Goal: Information Seeking & Learning: Find contact information

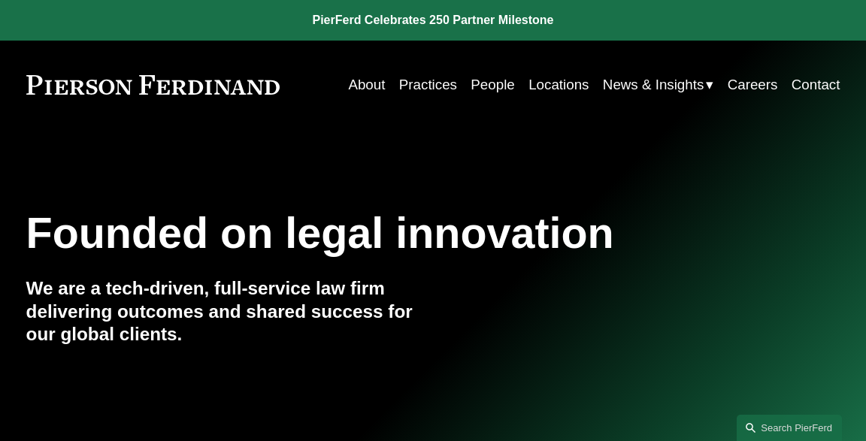
click at [484, 82] on link "People" at bounding box center [493, 85] width 44 height 29
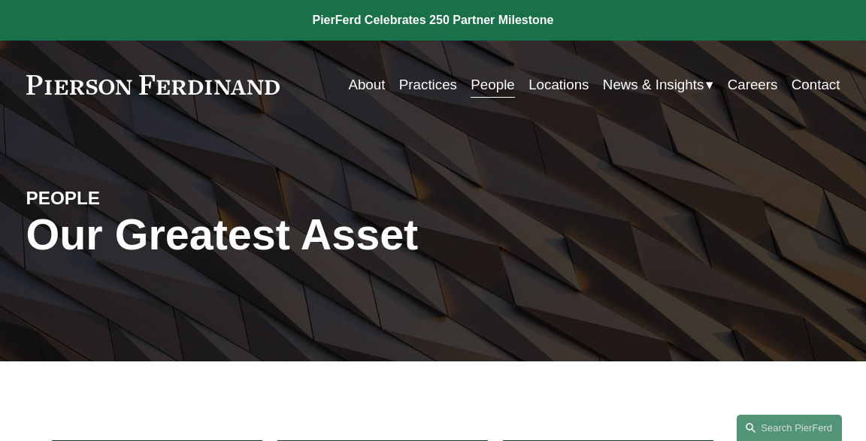
scroll to position [238, 0]
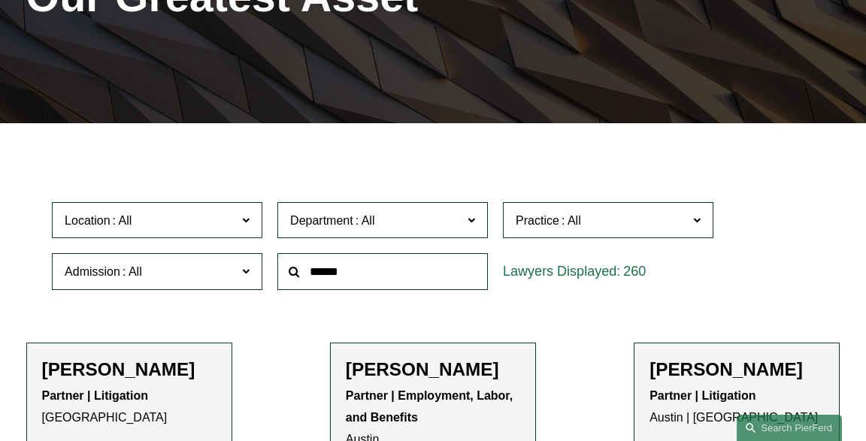
drag, startPoint x: 95, startPoint y: 225, endPoint x: 124, endPoint y: 275, distance: 58.3
click at [95, 228] on span "Location" at bounding box center [151, 221] width 172 height 20
click at [0, 0] on link "[GEOGRAPHIC_DATA]" at bounding box center [0, 0] width 0 height 0
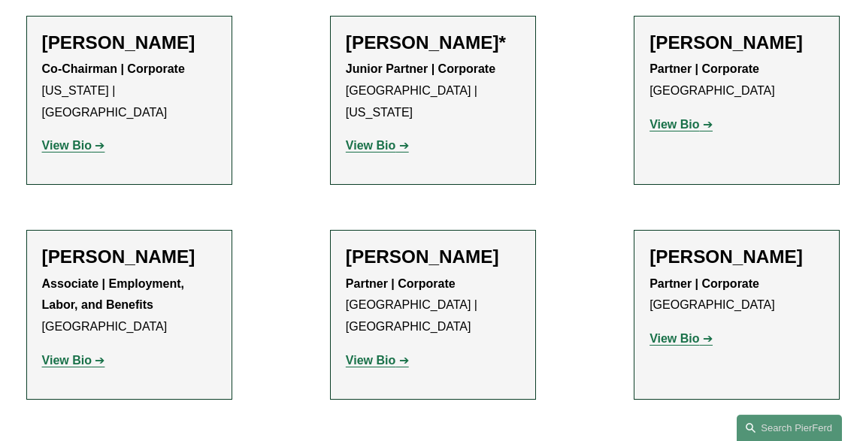
scroll to position [1826, 0]
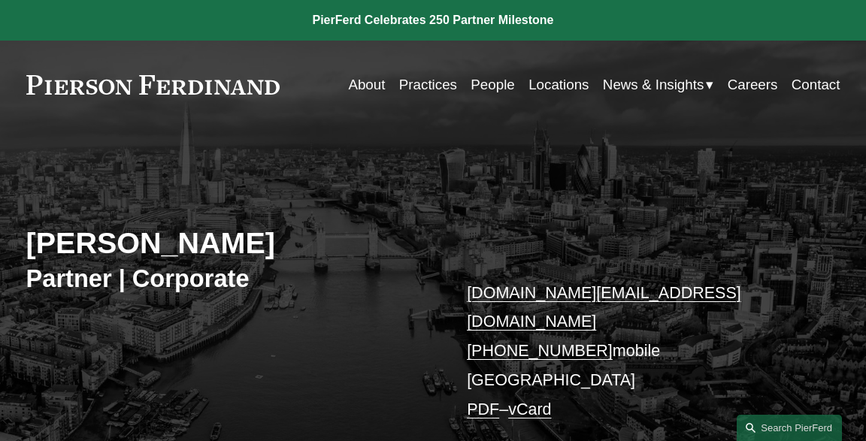
drag, startPoint x: 151, startPoint y: 242, endPoint x: 259, endPoint y: 241, distance: 108.3
click at [259, 241] on h2 "[PERSON_NAME]" at bounding box center [229, 244] width 407 height 36
copy h2 "Dunlop"
drag, startPoint x: 26, startPoint y: 242, endPoint x: 269, endPoint y: 238, distance: 242.9
click at [269, 238] on h2 "Carolyn Dunlop" at bounding box center [229, 244] width 407 height 36
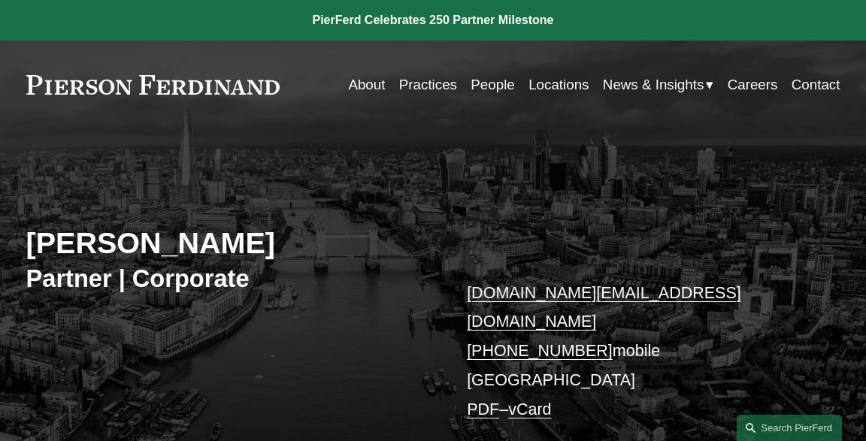
copy h2 "Carolyn Dunlop"
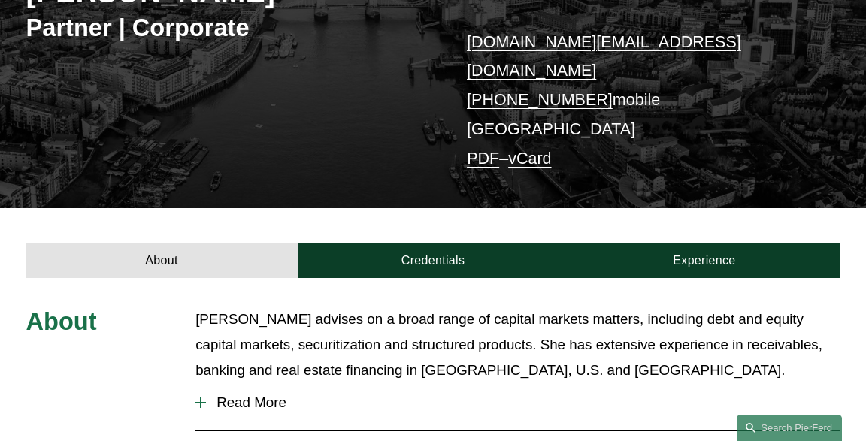
scroll to position [317, 0]
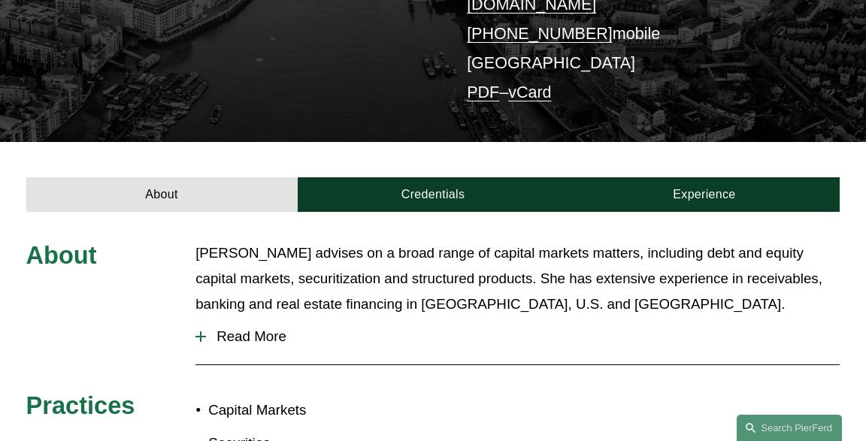
click at [222, 329] on span "Read More" at bounding box center [523, 337] width 634 height 17
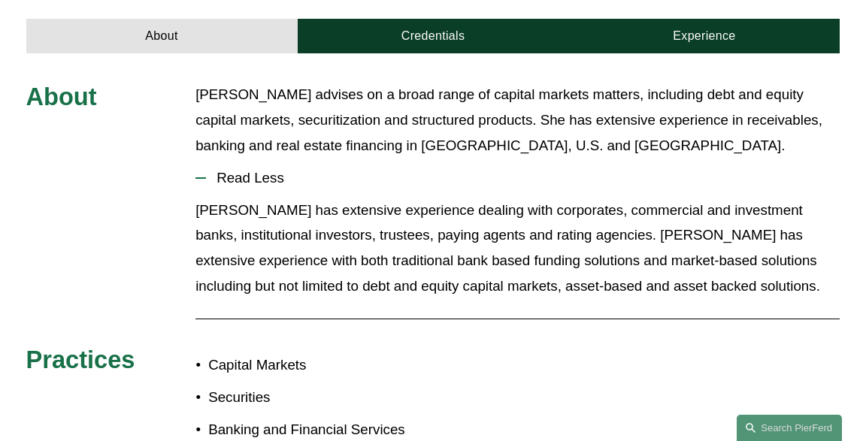
scroll to position [79, 0]
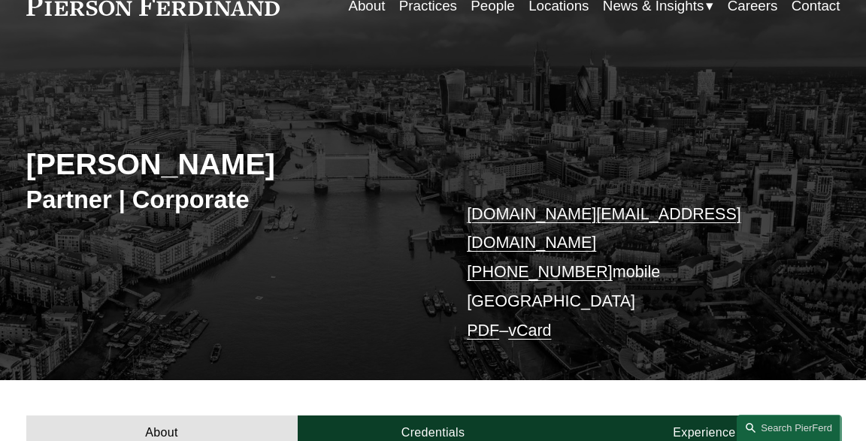
click at [28, 163] on h2 "Carolyn Dunlop" at bounding box center [229, 165] width 407 height 36
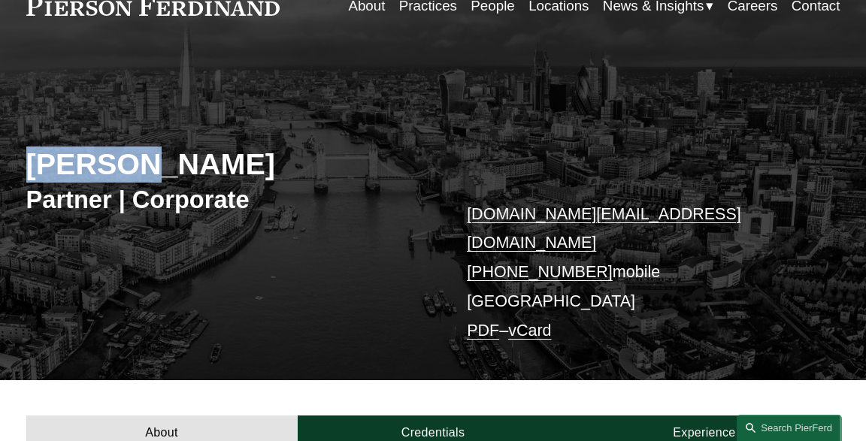
drag, startPoint x: 26, startPoint y: 165, endPoint x: 133, endPoint y: 164, distance: 107.5
click at [133, 164] on div "Carolyn Dunlop Partner | Corporate carolyn.dunlop@pierferd.com +44 74 8323 2910…" at bounding box center [433, 228] width 866 height 305
copy h2 "Carolyn"
drag, startPoint x: 26, startPoint y: 168, endPoint x: 258, endPoint y: 173, distance: 232.4
click at [258, 173] on div "Carolyn Dunlop Partner | Corporate carolyn.dunlop@pierferd.com +44 74 8323 2910…" at bounding box center [433, 228] width 866 height 305
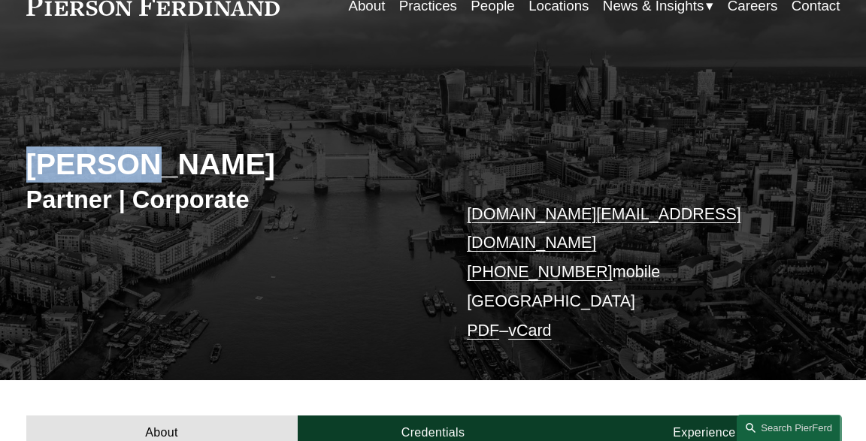
copy h2 "Carolyn Dunlop"
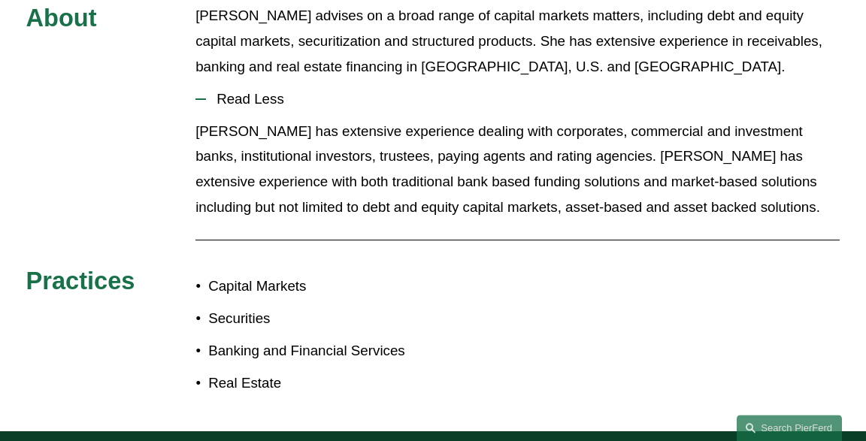
scroll to position [476, 0]
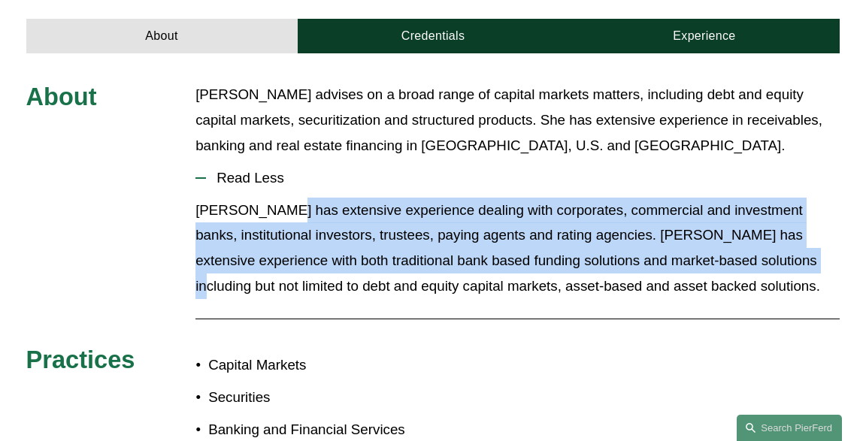
drag, startPoint x: 276, startPoint y: 180, endPoint x: 767, endPoint y: 218, distance: 492.5
click at [767, 218] on p "Carolyn has extensive experience dealing with corporates, commercial and invest…" at bounding box center [517, 249] width 644 height 102
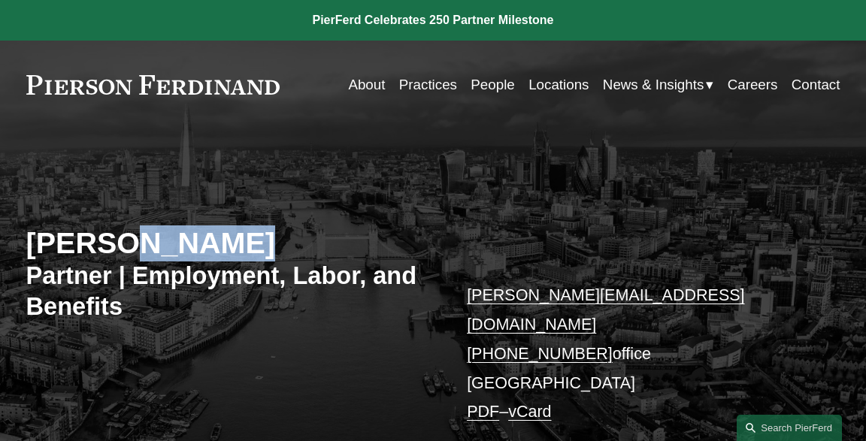
drag, startPoint x: 110, startPoint y: 249, endPoint x: 214, endPoint y: 254, distance: 104.6
click at [214, 254] on h2 "[PERSON_NAME]" at bounding box center [229, 244] width 407 height 36
copy h2 "Finding"
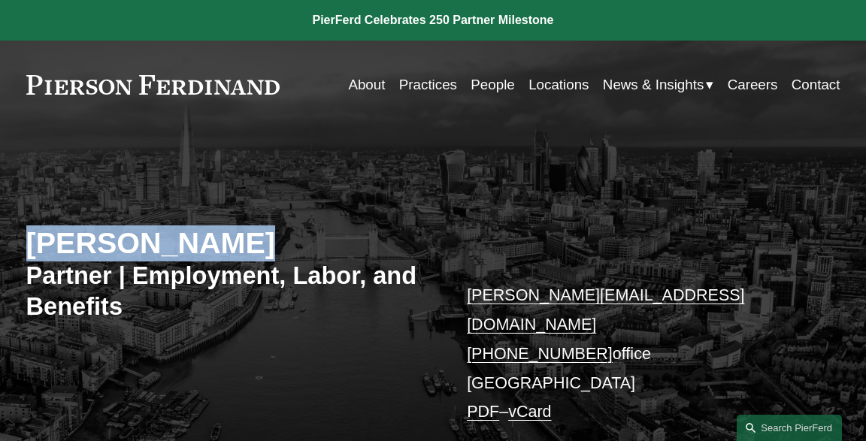
drag, startPoint x: 20, startPoint y: 250, endPoint x: 241, endPoint y: 251, distance: 221.1
click at [241, 251] on div "Peter Finding Partner | Employment, Labor, and Benefits peter.finding@pierferd.…" at bounding box center [433, 308] width 866 height 307
copy h2 "Peter Finding"
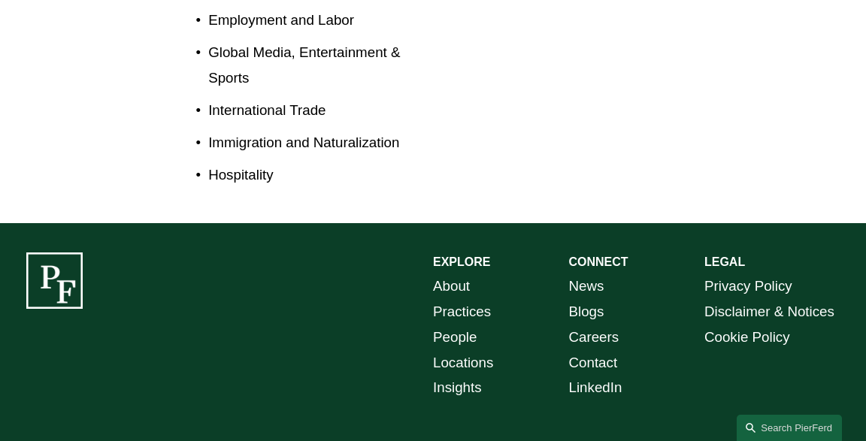
scroll to position [476, 0]
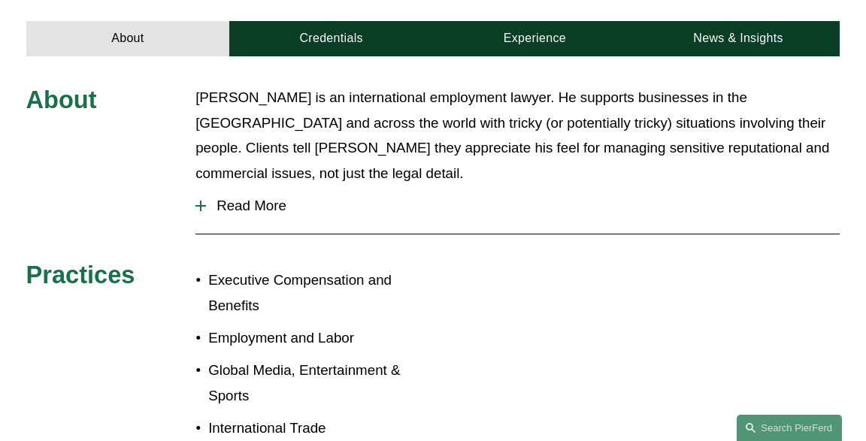
drag, startPoint x: 521, startPoint y: 133, endPoint x: 647, endPoint y: 134, distance: 125.6
click at [647, 186] on button "Read More" at bounding box center [517, 205] width 644 height 39
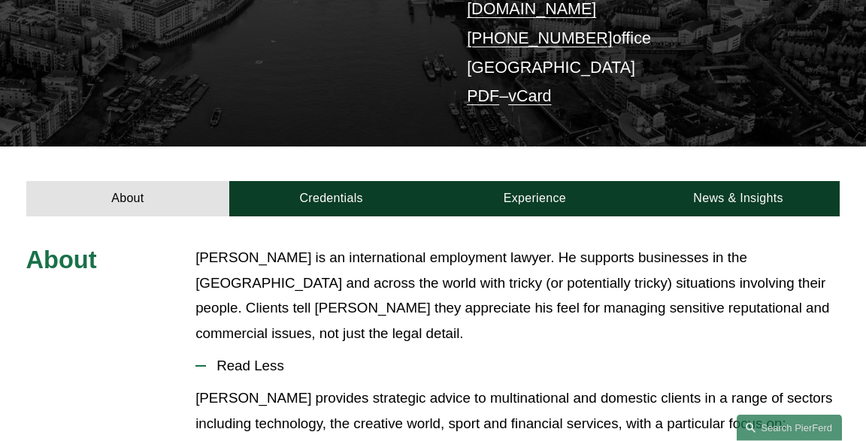
scroll to position [397, 0]
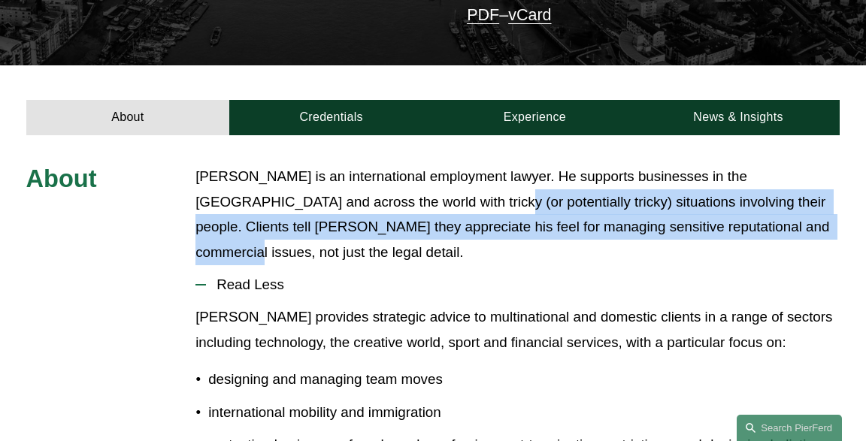
drag, startPoint x: 374, startPoint y: 169, endPoint x: 716, endPoint y: 192, distance: 342.2
click at [716, 192] on p "Peter is an international employment lawyer. He supports businesses in the UK a…" at bounding box center [517, 215] width 644 height 102
click at [582, 277] on span "Read Less" at bounding box center [523, 285] width 634 height 17
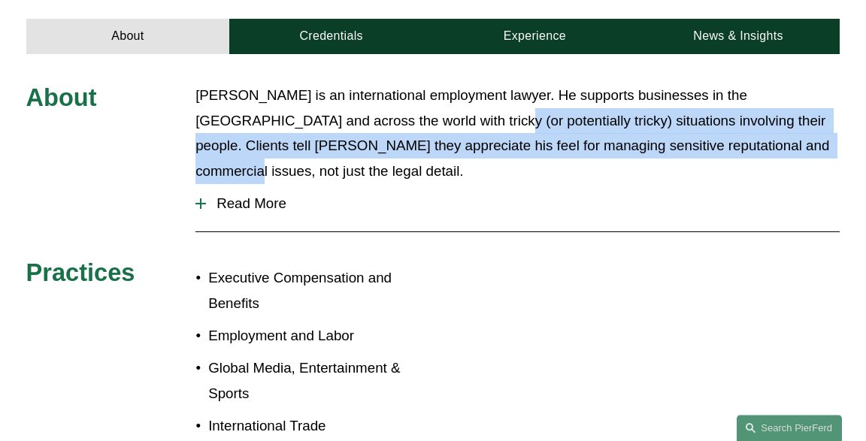
scroll to position [556, 0]
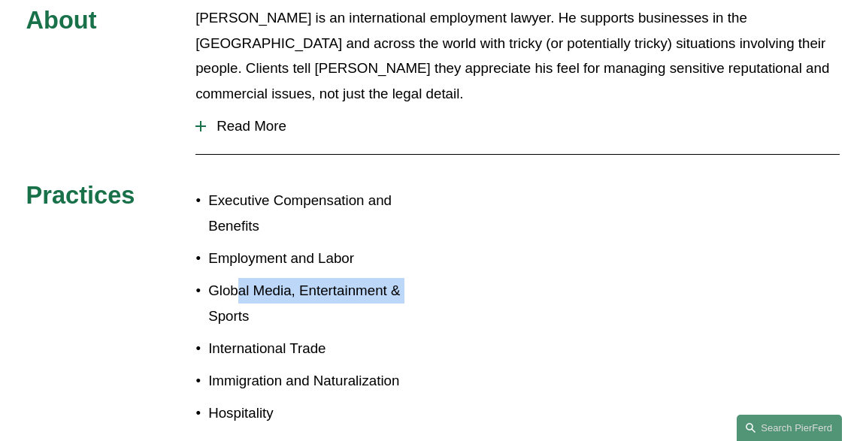
drag, startPoint x: 241, startPoint y: 233, endPoint x: 424, endPoint y: 232, distance: 183.5
click at [424, 278] on p "Global Media, Entertainment & Sports" at bounding box center [320, 303] width 225 height 51
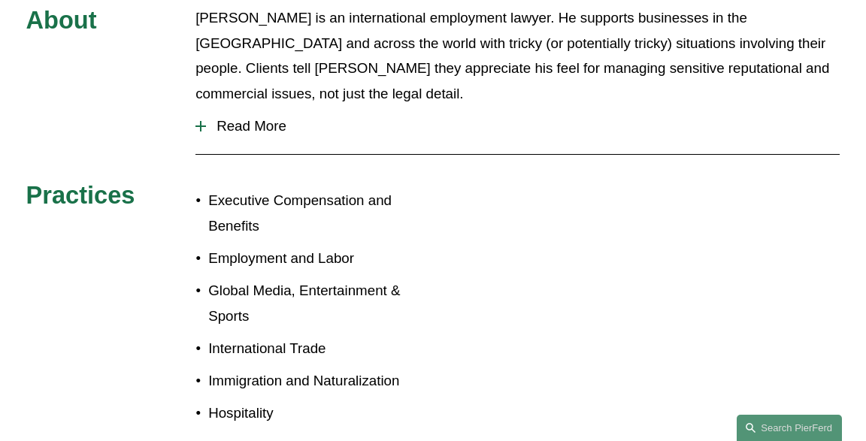
click at [369, 336] on p "International Trade" at bounding box center [320, 349] width 225 height 26
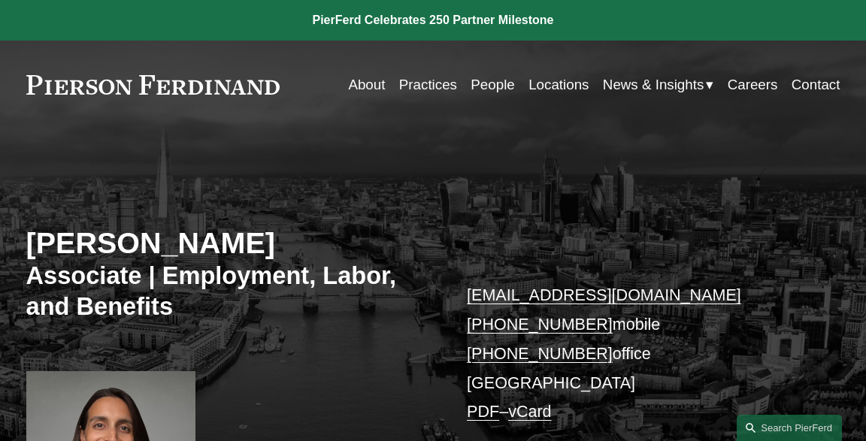
drag, startPoint x: 17, startPoint y: 243, endPoint x: 226, endPoint y: 250, distance: 209.1
click at [226, 250] on div "[PERSON_NAME] Associate | Employment, Labor, and Benefits [EMAIL_ADDRESS][DOMAI…" at bounding box center [433, 343] width 866 height 377
copy h2 "[PERSON_NAME]"
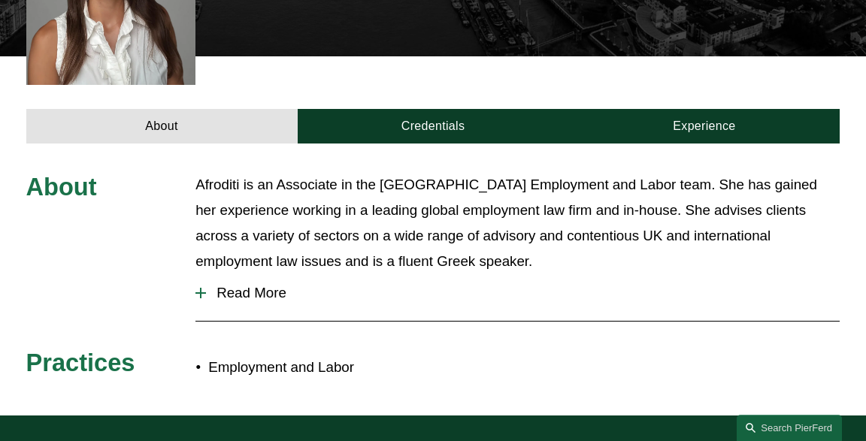
scroll to position [159, 0]
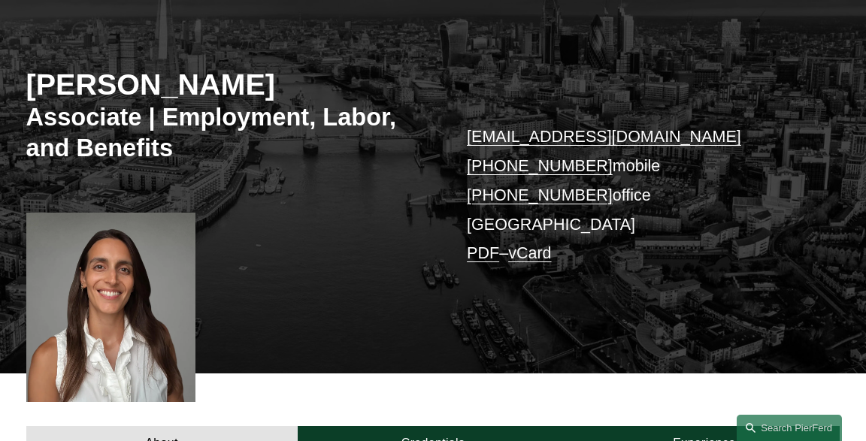
copy h2 "Afroditi Griva"
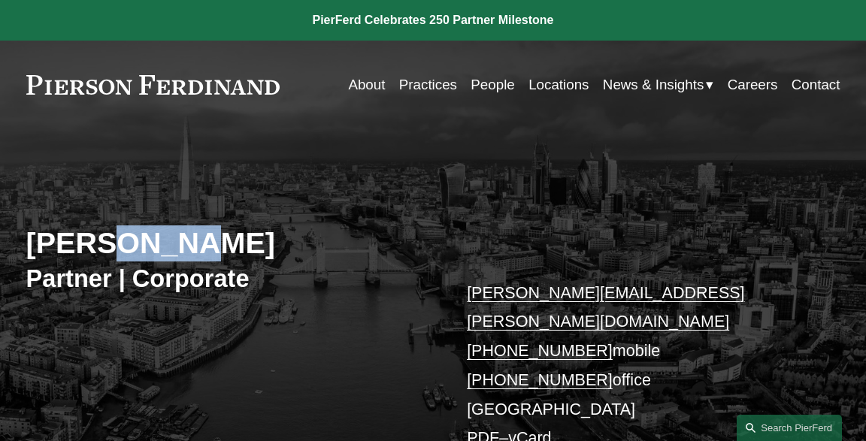
drag, startPoint x: 105, startPoint y: 248, endPoint x: 220, endPoint y: 241, distance: 115.3
click at [220, 241] on h2 "Ivan Hanna" at bounding box center [229, 244] width 407 height 36
copy h2 "Hanna"
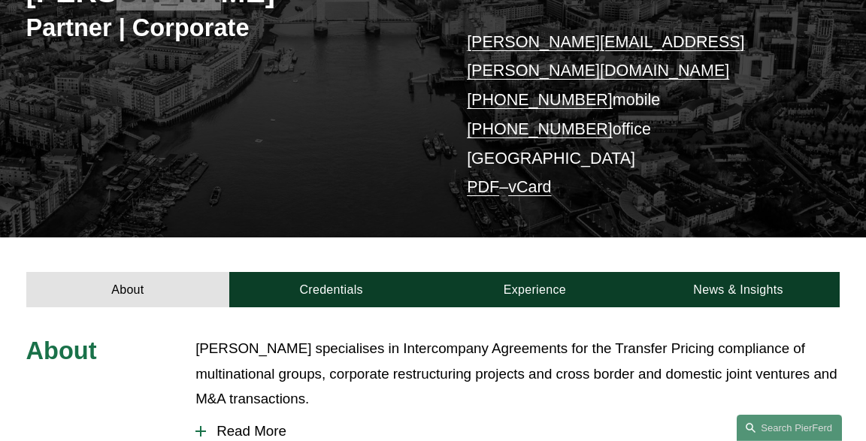
scroll to position [317, 0]
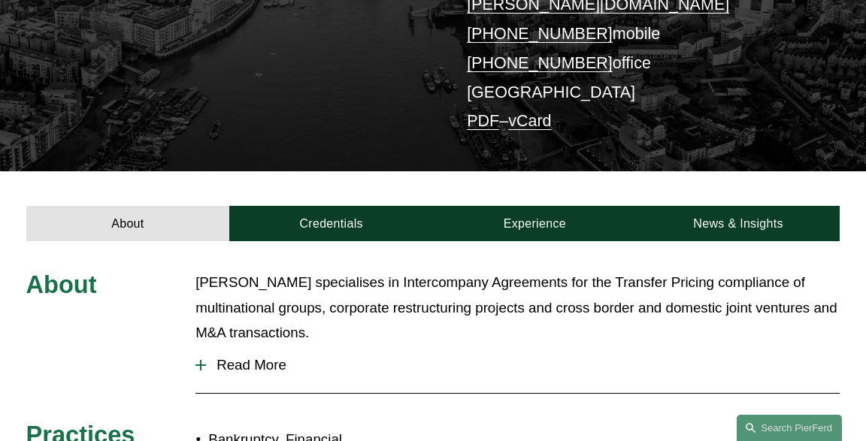
click at [241, 357] on span "Read More" at bounding box center [523, 365] width 634 height 17
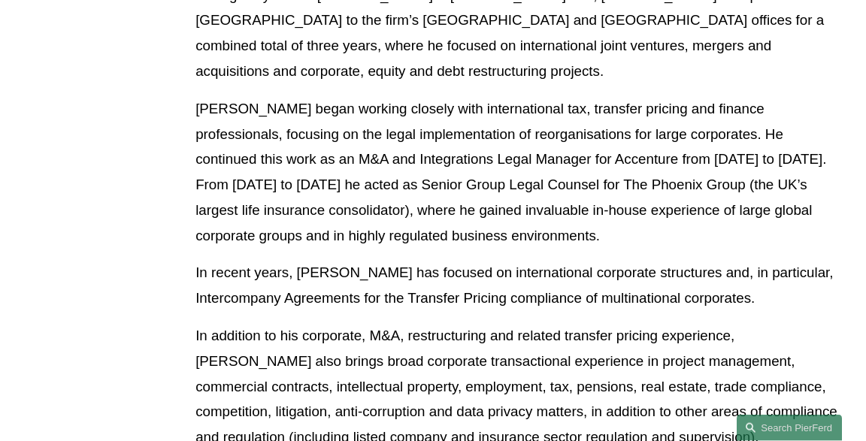
scroll to position [1111, 0]
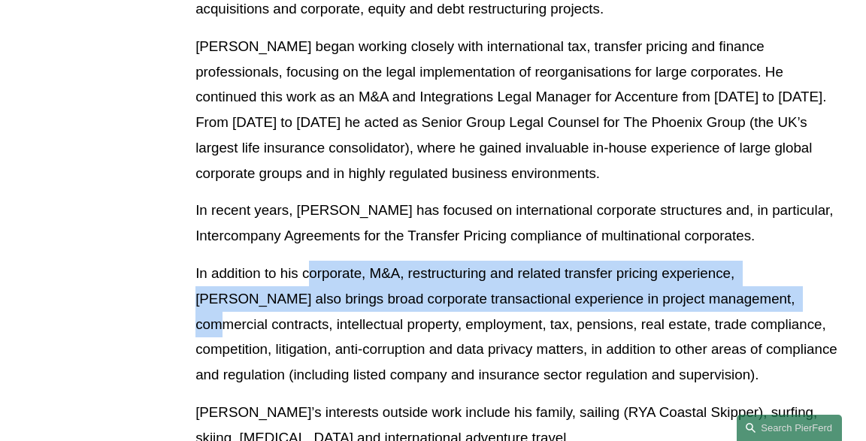
drag, startPoint x: 344, startPoint y: 197, endPoint x: 690, endPoint y: 219, distance: 347.3
click at [690, 261] on p "In addition to his corporate, M&A, restructuring and related transfer pricing e…" at bounding box center [517, 324] width 644 height 127
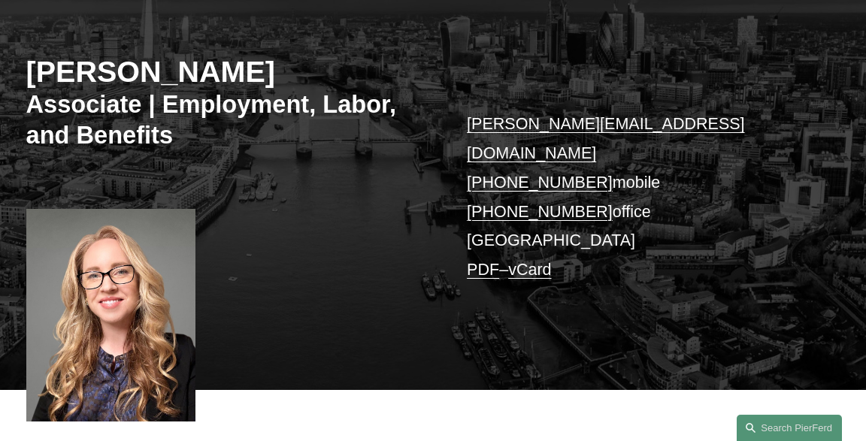
scroll to position [79, 0]
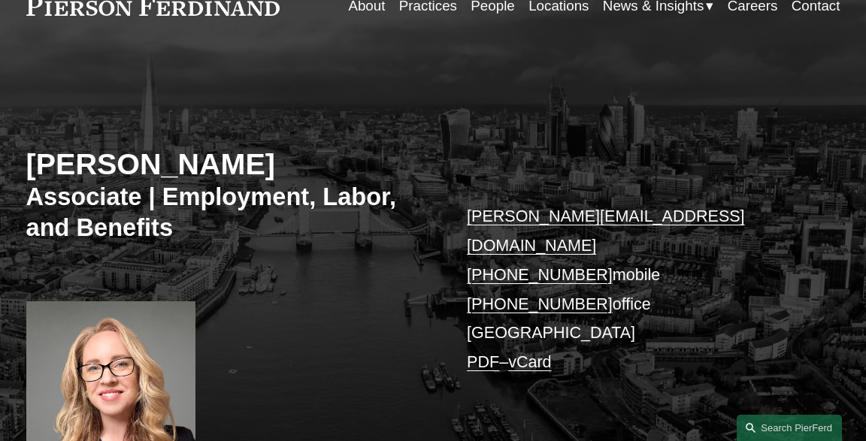
drag, startPoint x: 26, startPoint y: 167, endPoint x: 368, endPoint y: 166, distance: 342.1
click at [383, 165] on h2 "[PERSON_NAME]" at bounding box center [229, 165] width 407 height 36
copy h2 "[PERSON_NAME]"
click at [29, 167] on h2 "[PERSON_NAME]" at bounding box center [229, 165] width 407 height 36
drag, startPoint x: 26, startPoint y: 163, endPoint x: 123, endPoint y: 162, distance: 97.0
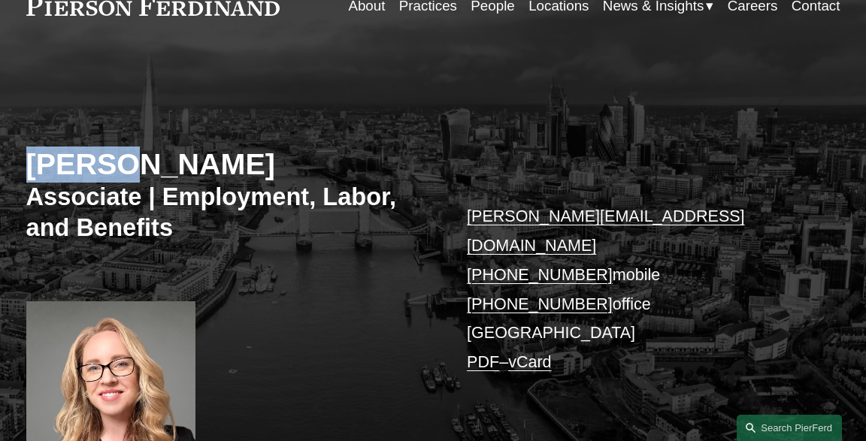
click at [123, 162] on div "[PERSON_NAME] Associate | Employment, Labor, and Benefits [PERSON_NAME][EMAIL_A…" at bounding box center [433, 279] width 866 height 406
copy h2 "[PERSON_NAME]"
click at [216, 174] on h2 "Sophie Fletcher Watson" at bounding box center [229, 165] width 407 height 36
drag, startPoint x: 129, startPoint y: 158, endPoint x: 401, endPoint y: 156, distance: 272.2
click at [401, 156] on h2 "Sophie Fletcher Watson" at bounding box center [229, 165] width 407 height 36
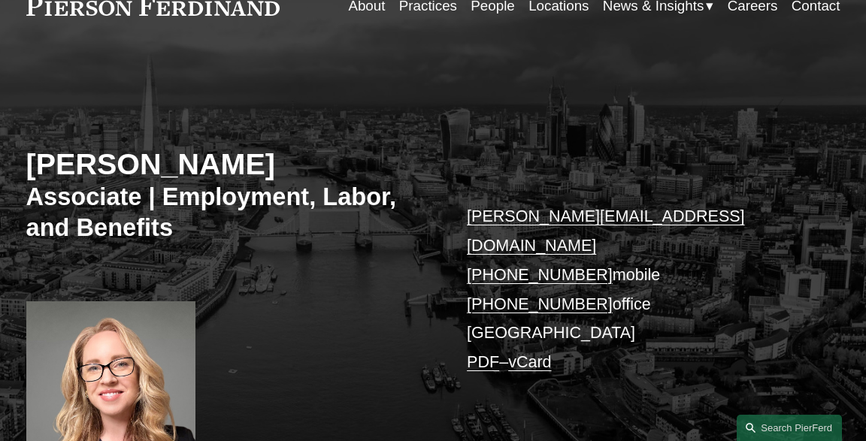
copy h2 "Fletcher Watson"
drag, startPoint x: 29, startPoint y: 170, endPoint x: 362, endPoint y: 167, distance: 333.9
click at [362, 167] on h2 "Sophie Fletcher Watson" at bounding box center [229, 165] width 407 height 36
copy h2 "Sophie Fletcher Watson"
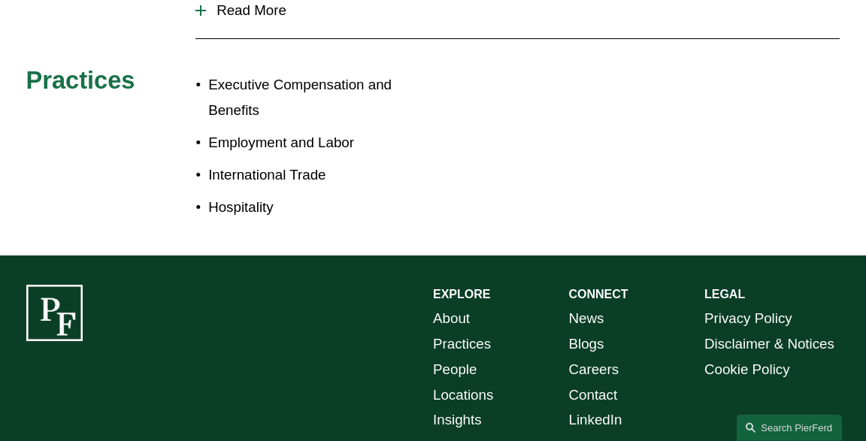
scroll to position [794, 0]
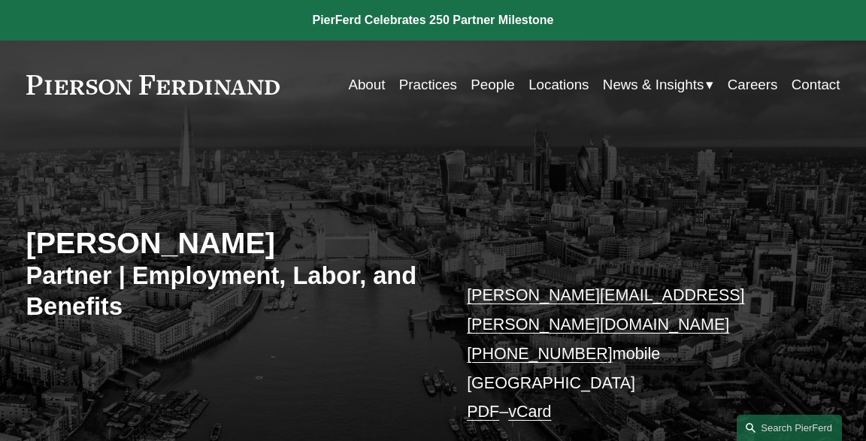
drag, startPoint x: 21, startPoint y: 246, endPoint x: 326, endPoint y: 252, distance: 305.3
click at [333, 251] on div "[PERSON_NAME] Partner | Employment, Labor, and Benefits [PERSON_NAME][EMAIL_ADD…" at bounding box center [433, 308] width 866 height 307
copy h2 "[PERSON_NAME]"
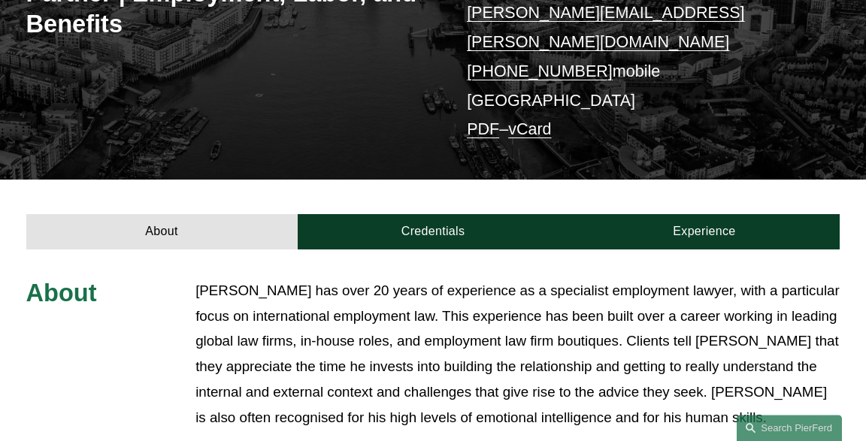
scroll to position [317, 0]
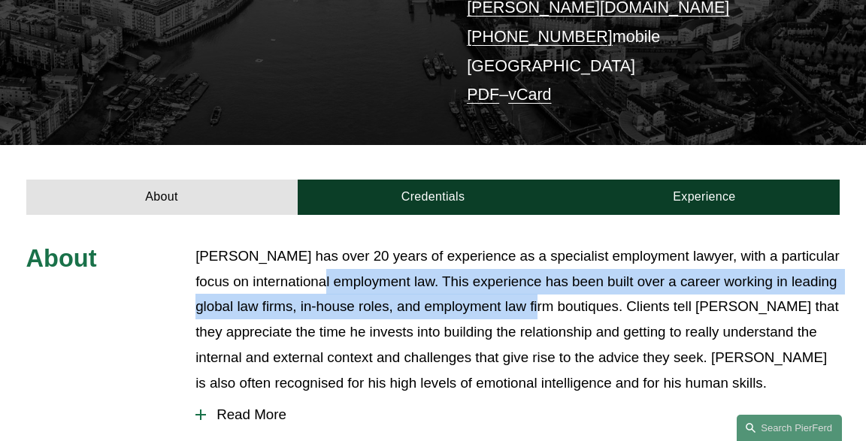
drag, startPoint x: 310, startPoint y: 250, endPoint x: 543, endPoint y: 286, distance: 236.0
click at [543, 286] on p "Richard has over 20 years of experience as a specialist employment lawyer, with…" at bounding box center [517, 320] width 644 height 153
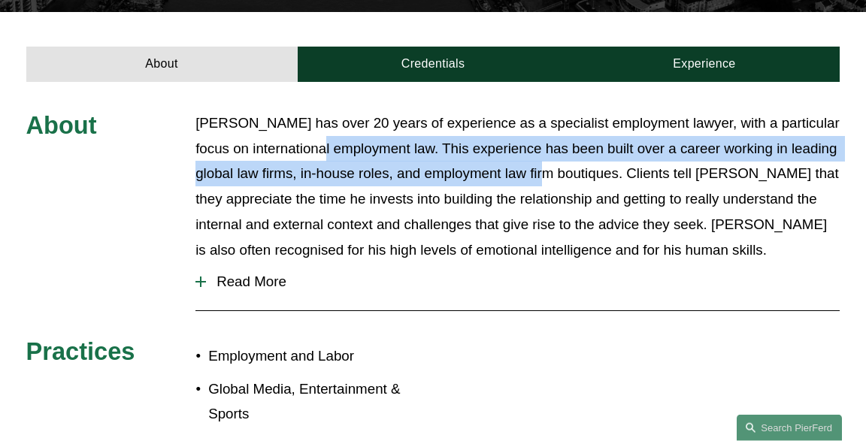
scroll to position [556, 0]
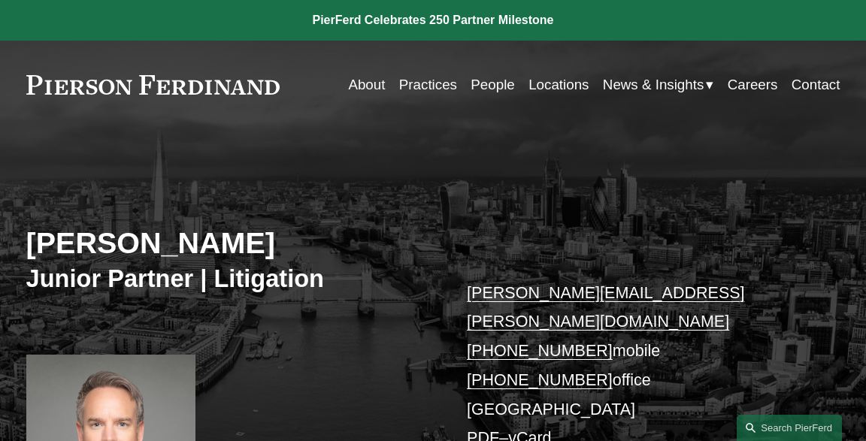
drag, startPoint x: 126, startPoint y: 252, endPoint x: 449, endPoint y: 252, distance: 322.6
click at [449, 252] on div "[PERSON_NAME] Junior Partner | Litigation [PERSON_NAME][EMAIL_ADDRESS][PERSON_N…" at bounding box center [433, 348] width 866 height 386
copy h2 "[PERSON_NAME]"
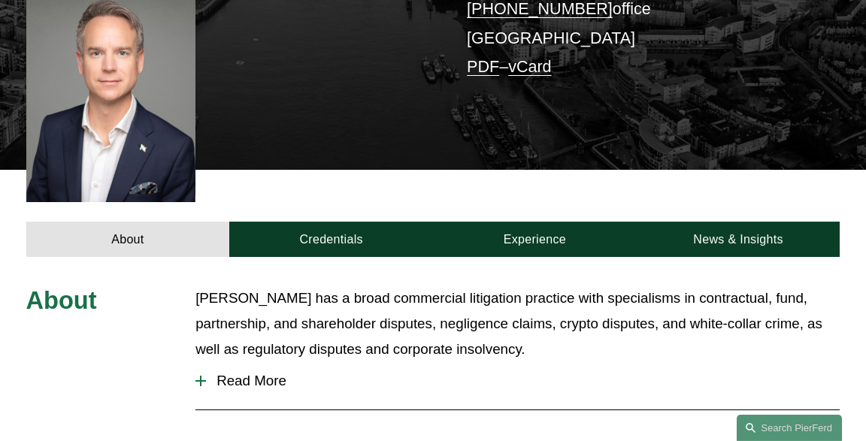
scroll to position [397, 0]
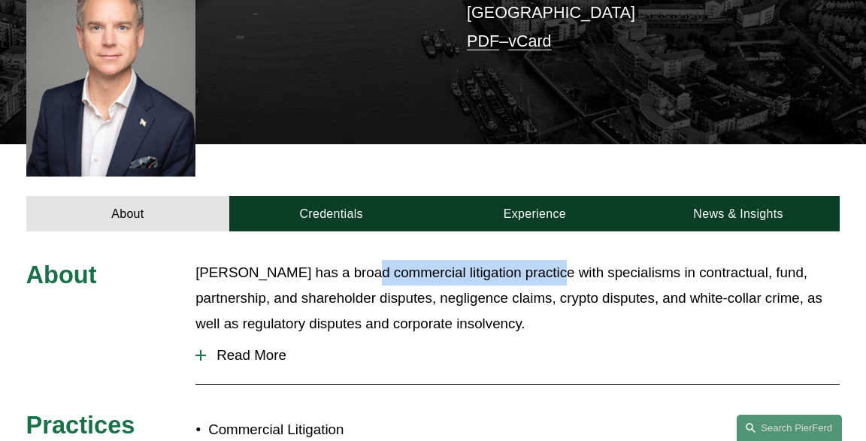
drag, startPoint x: 361, startPoint y: 227, endPoint x: 535, endPoint y: 244, distance: 175.2
click at [535, 244] on div "About Daniel has a broad commercial litigation practice with specialisms in con…" at bounding box center [433, 433] width 866 height 402
click at [235, 347] on span "Read More" at bounding box center [523, 355] width 634 height 17
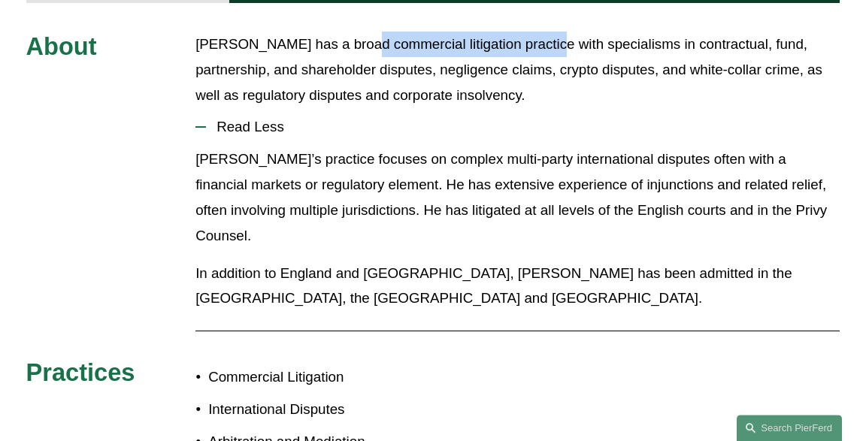
scroll to position [635, 0]
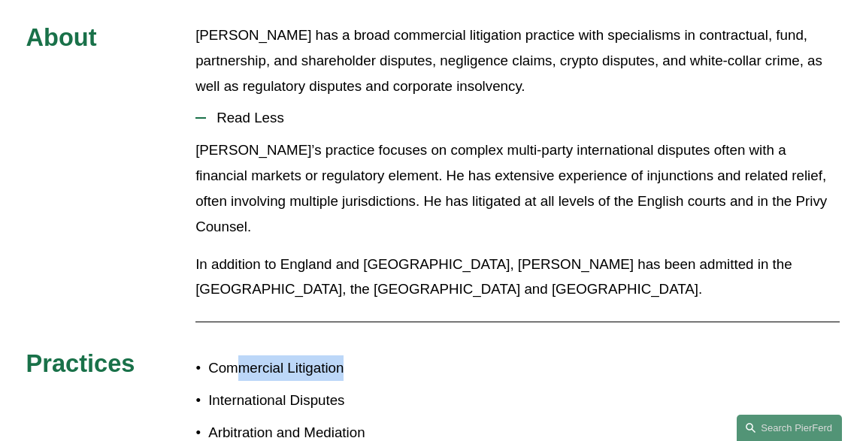
drag, startPoint x: 235, startPoint y: 314, endPoint x: 380, endPoint y: 314, distance: 145.1
click at [380, 356] on p "Commercial Litigation" at bounding box center [320, 369] width 225 height 26
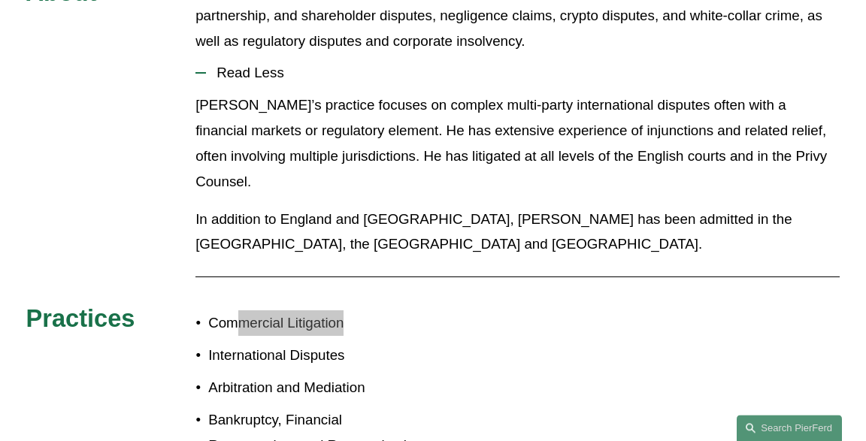
scroll to position [714, 0]
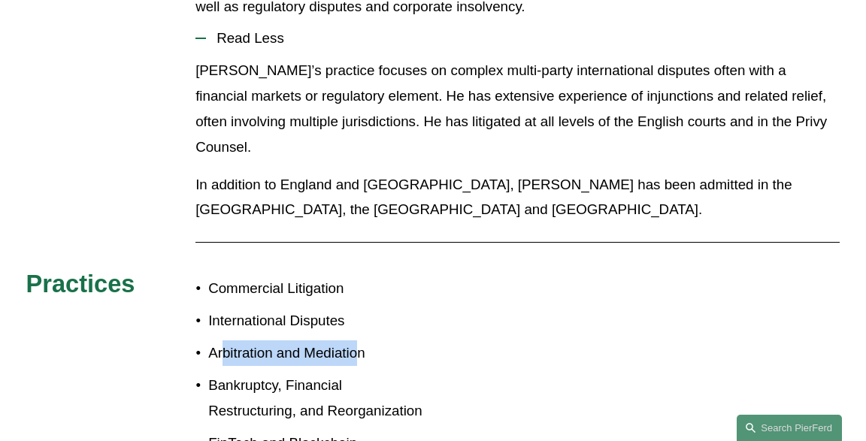
drag, startPoint x: 223, startPoint y: 301, endPoint x: 359, endPoint y: 296, distance: 136.9
click at [359, 341] on p "Arbitration and Mediation" at bounding box center [320, 354] width 225 height 26
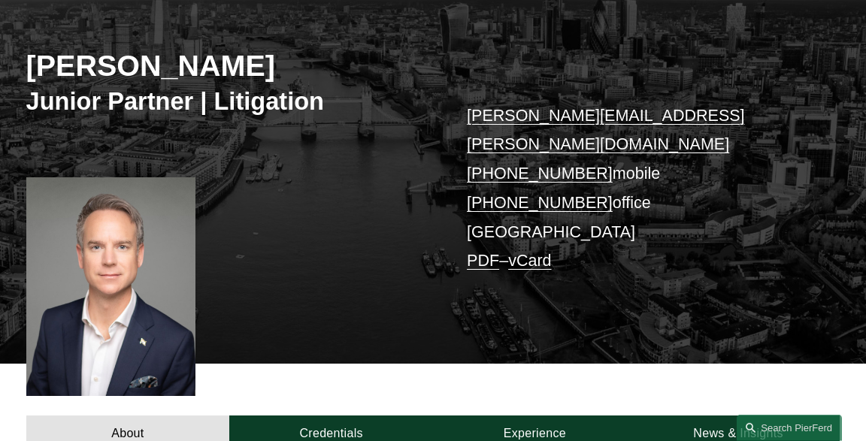
scroll to position [79, 0]
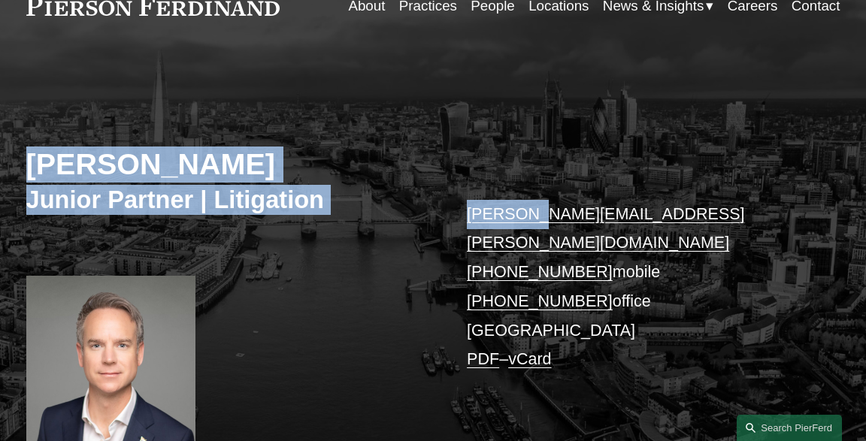
drag, startPoint x: 27, startPoint y: 170, endPoint x: 526, endPoint y: 171, distance: 498.5
click at [526, 171] on div "Daniel Hayward-Hughes Junior Partner | Litigation daniel.hayward-hughes@pierfer…" at bounding box center [433, 269] width 866 height 386
click at [302, 163] on h2 "Daniel Hayward-Hughes" at bounding box center [229, 165] width 407 height 36
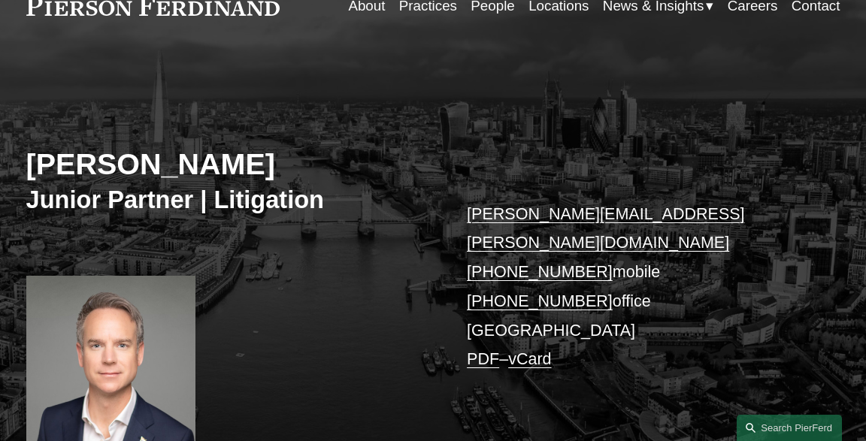
click at [302, 163] on h2 "Daniel Hayward-Hughes" at bounding box center [229, 165] width 407 height 36
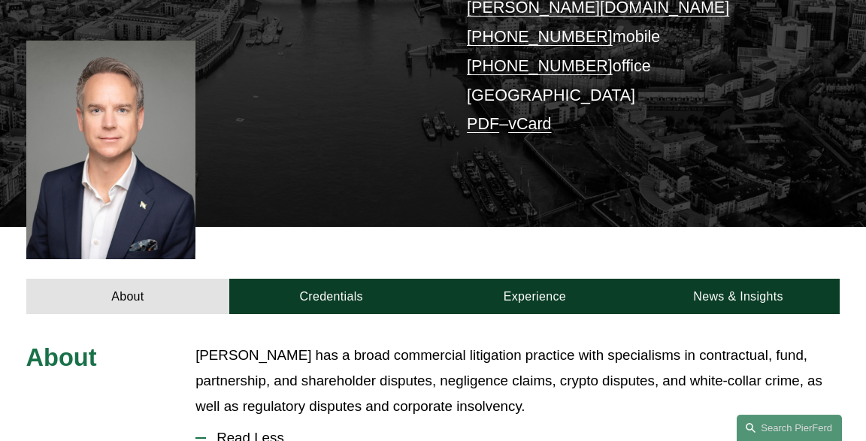
scroll to position [317, 0]
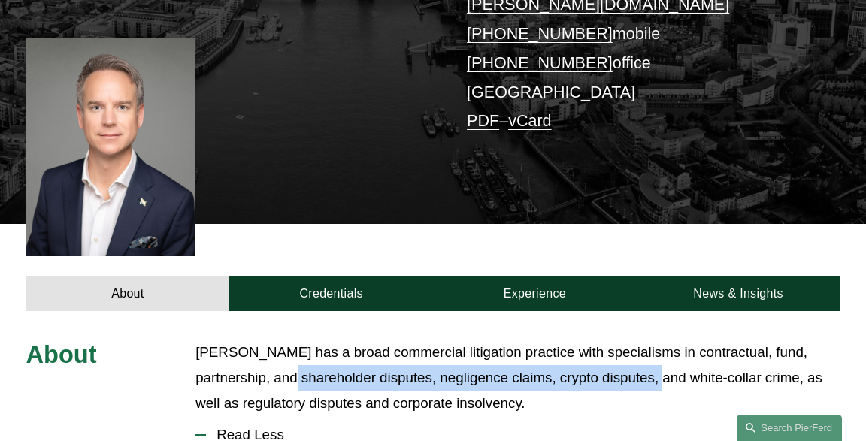
drag, startPoint x: 241, startPoint y: 350, endPoint x: 607, endPoint y: 348, distance: 366.2
click at [607, 348] on p "Daniel has a broad commercial litigation practice with specialisms in contractu…" at bounding box center [517, 378] width 644 height 76
drag, startPoint x: 592, startPoint y: 356, endPoint x: 612, endPoint y: 353, distance: 20.6
click at [593, 356] on p "Daniel has a broad commercial litigation practice with specialisms in contractu…" at bounding box center [517, 378] width 644 height 76
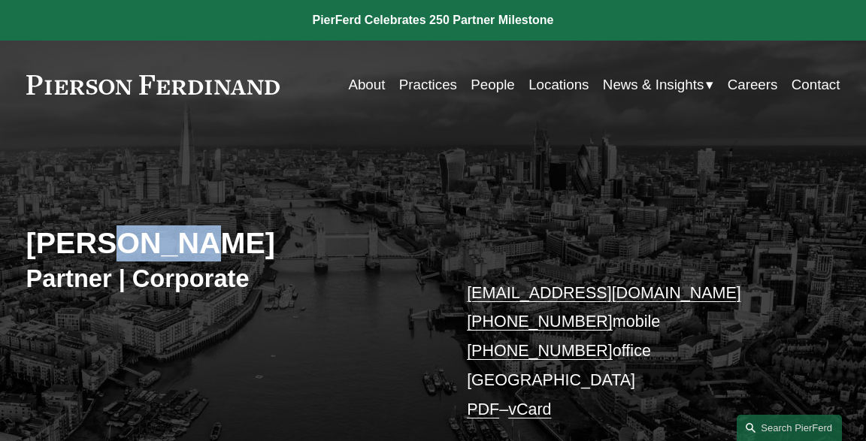
drag, startPoint x: 114, startPoint y: 248, endPoint x: 234, endPoint y: 246, distance: 119.6
click at [234, 246] on h2 "Sima Kanan" at bounding box center [229, 244] width 407 height 36
copy h2 "Kanan"
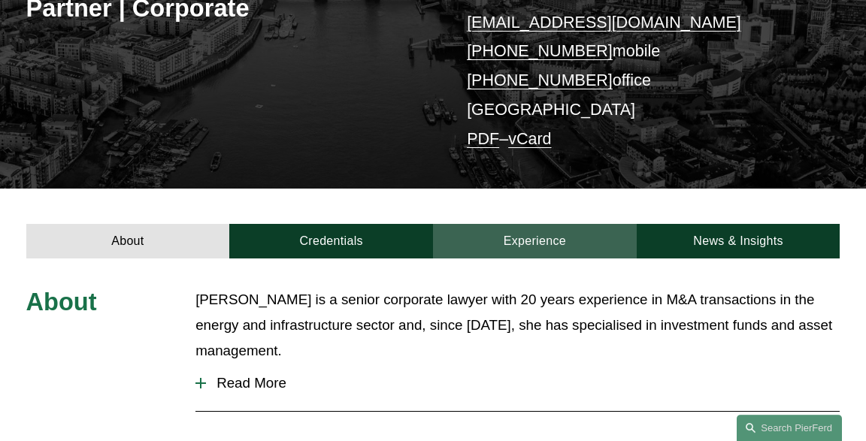
scroll to position [238, 0]
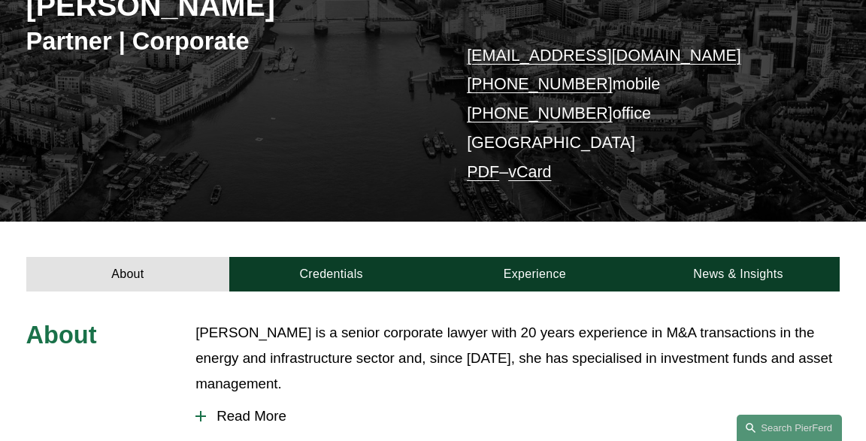
click at [441, 56] on div "Sima Kanan Partner | Corporate sima.kanan@pierferd.com +44 64 8051 5268 mobile …" at bounding box center [433, 69] width 866 height 305
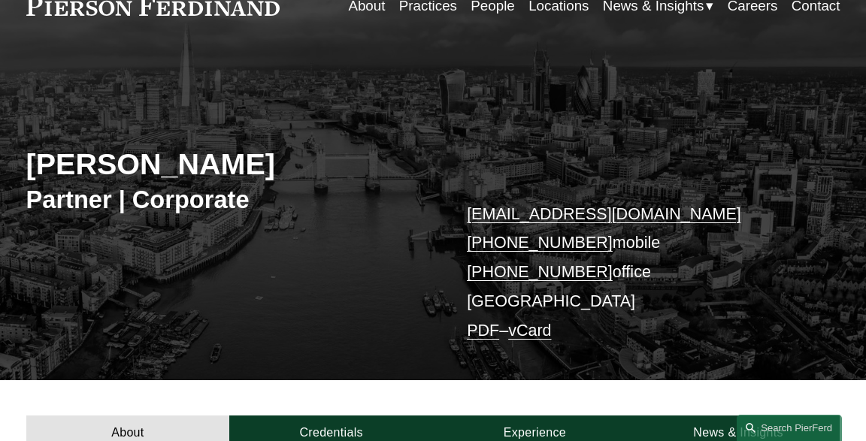
scroll to position [397, 0]
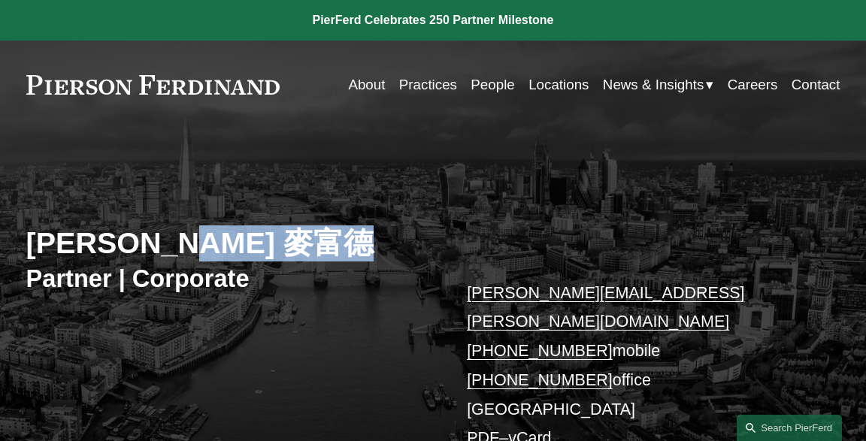
drag, startPoint x: 161, startPoint y: 254, endPoint x: 261, endPoint y: 251, distance: 100.1
click at [261, 251] on h2 "[PERSON_NAME] 麥富德" at bounding box center [229, 244] width 407 height 36
copy h2 "[PERSON_NAME]"
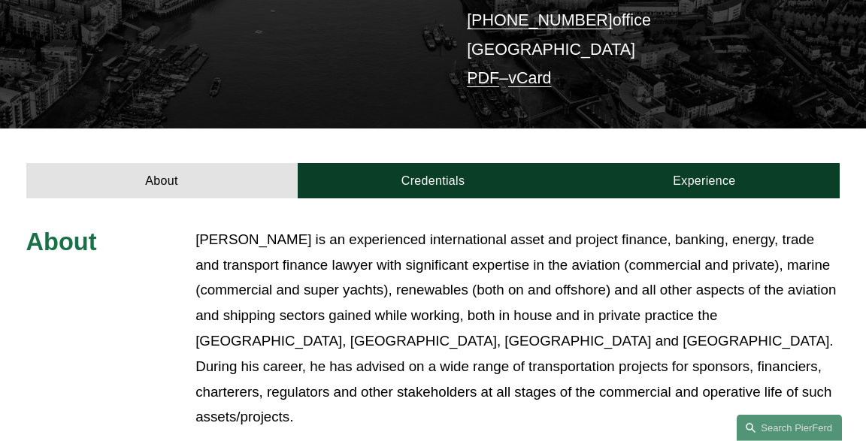
scroll to position [556, 0]
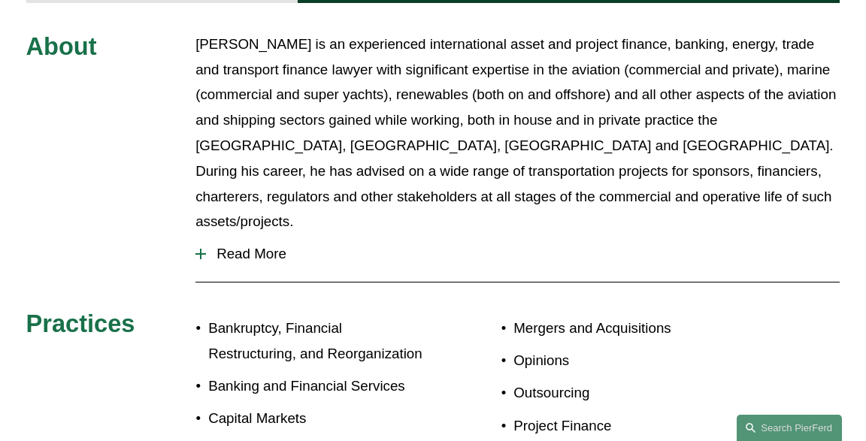
click at [216, 374] on p "Banking and Financial Services" at bounding box center [320, 387] width 225 height 26
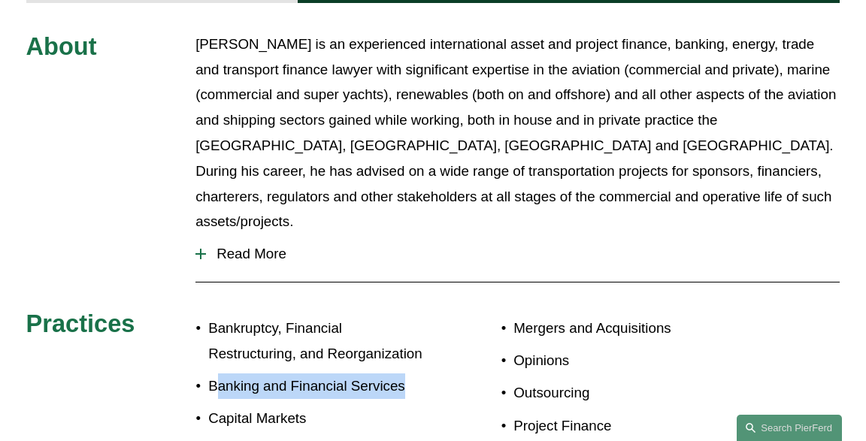
drag, startPoint x: 216, startPoint y: 328, endPoint x: 414, endPoint y: 341, distance: 198.9
click at [414, 374] on p "Banking and Financial Services" at bounding box center [320, 387] width 225 height 26
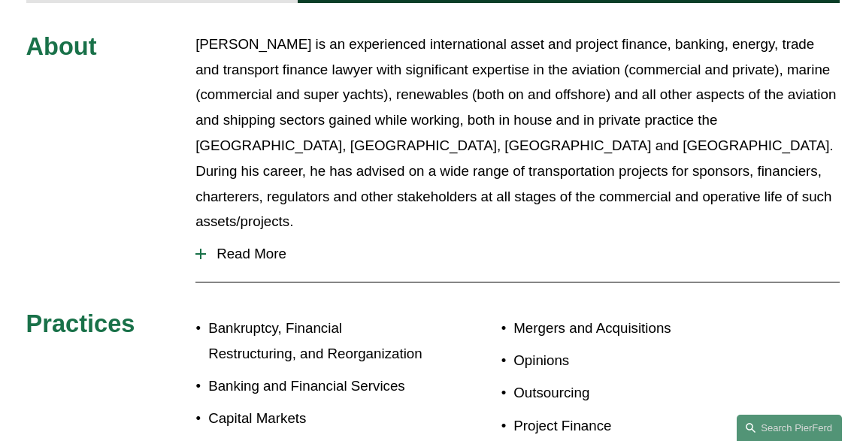
click at [414, 374] on p "Banking and Financial Services" at bounding box center [320, 387] width 225 height 26
drag, startPoint x: 223, startPoint y: 363, endPoint x: 305, endPoint y: 365, distance: 82.7
click at [305, 406] on p "Capital Markets" at bounding box center [320, 419] width 225 height 26
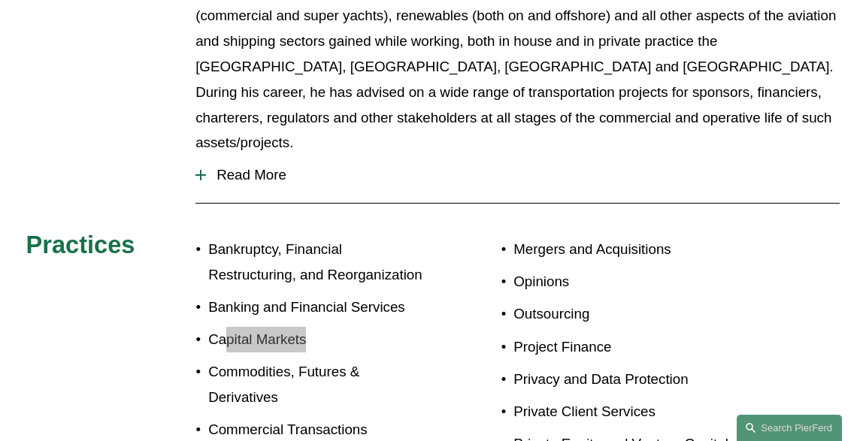
scroll to position [397, 0]
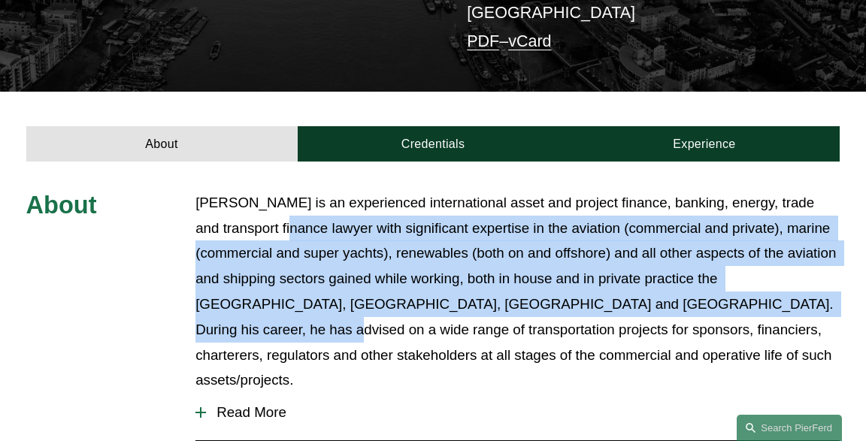
drag, startPoint x: 257, startPoint y: 199, endPoint x: 712, endPoint y: 283, distance: 462.5
click at [712, 283] on p "Simon is an experienced international asset and project finance, banking, energ…" at bounding box center [517, 291] width 644 height 203
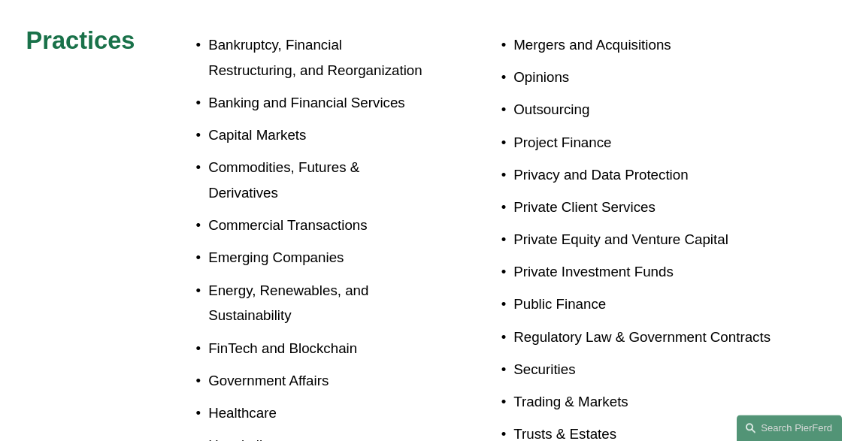
scroll to position [873, 0]
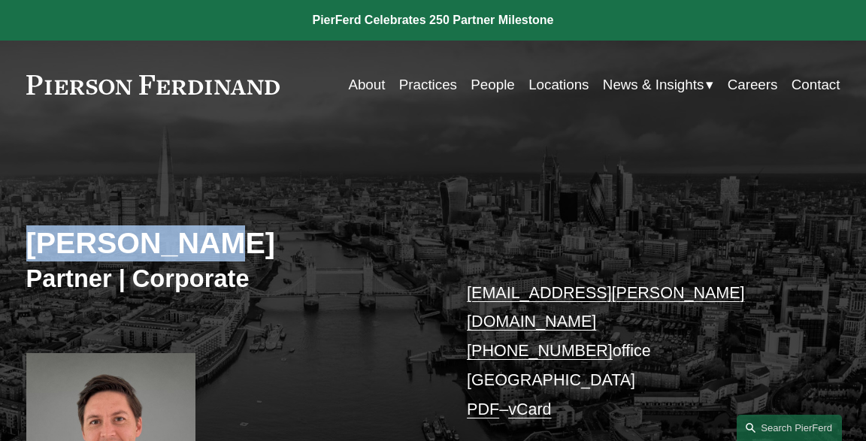
drag, startPoint x: 17, startPoint y: 247, endPoint x: 259, endPoint y: 253, distance: 241.4
click at [259, 253] on div "Will Parker Partner | Corporate will.parker@pierferd.com +44 20 4614 4957 offic…" at bounding box center [433, 342] width 866 height 374
copy h2 "Will Parker"
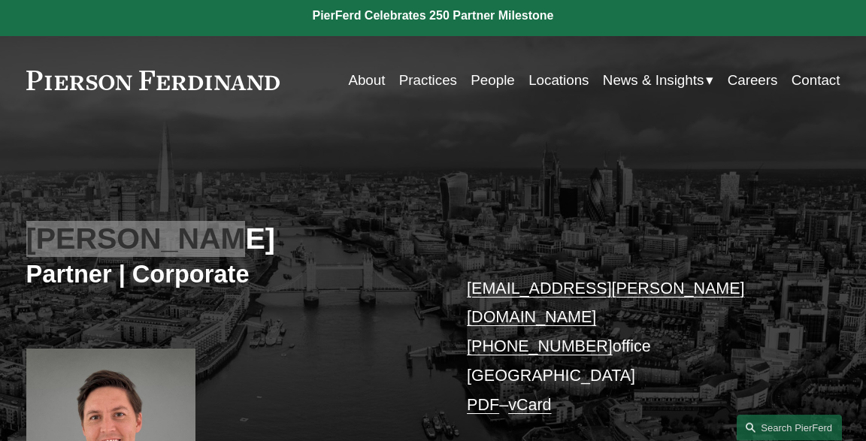
scroll to position [317, 0]
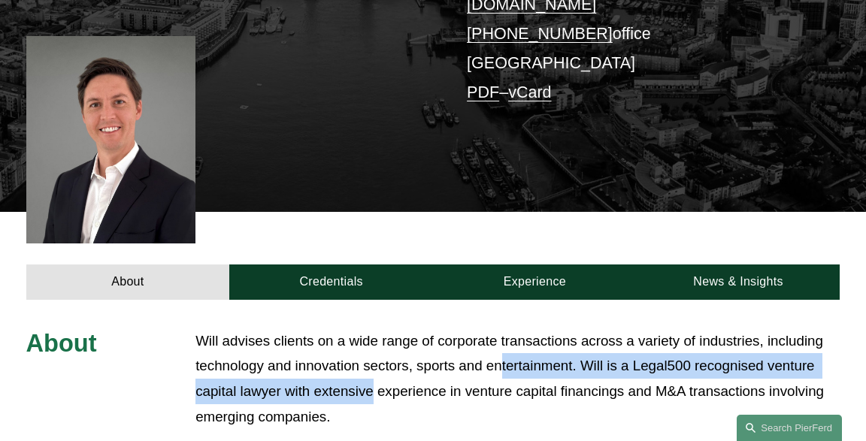
drag, startPoint x: 374, startPoint y: 354, endPoint x: 502, endPoint y: 350, distance: 127.2
click at [502, 350] on p "Will advises clients on a wide range of corporate transactions across a variety…" at bounding box center [517, 380] width 644 height 102
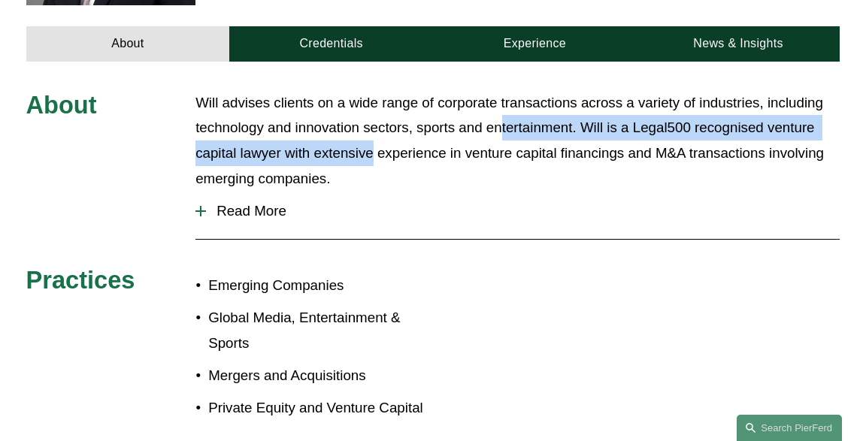
click at [246, 203] on span "Read More" at bounding box center [523, 211] width 634 height 17
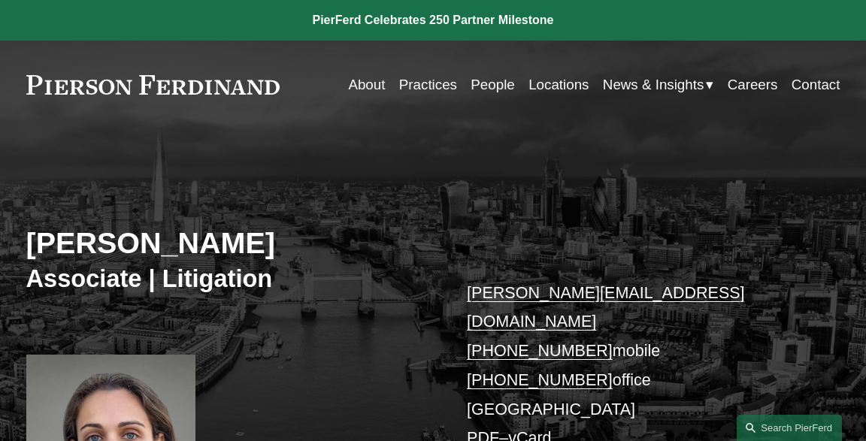
drag, startPoint x: 159, startPoint y: 251, endPoint x: 374, endPoint y: 251, distance: 215.0
click at [374, 251] on h2 "Annalisa Peccarino" at bounding box center [229, 244] width 407 height 36
copy h2 "Peccarino"
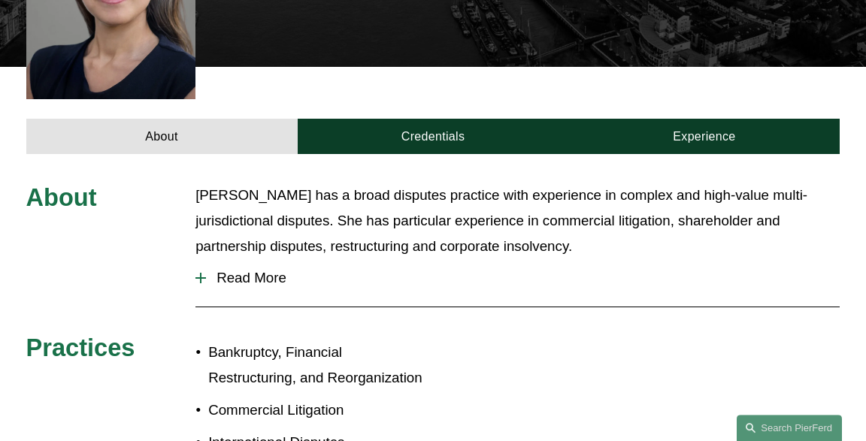
scroll to position [476, 0]
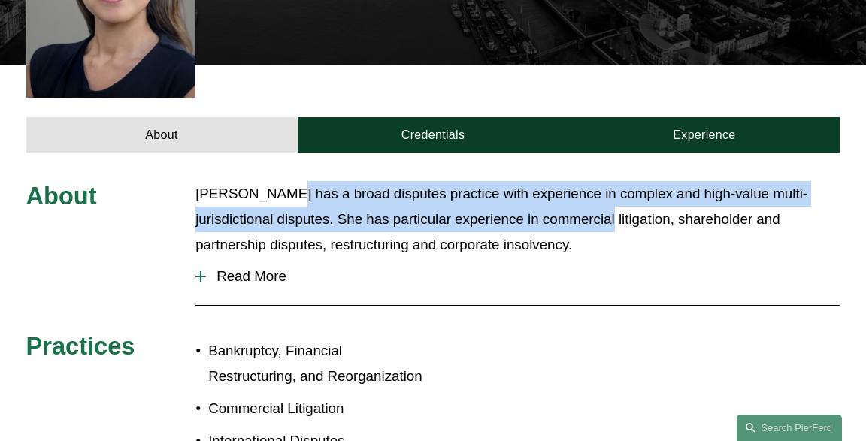
drag, startPoint x: 278, startPoint y: 172, endPoint x: 552, endPoint y: 194, distance: 274.6
click at [552, 194] on p "Annalisa has a broad disputes practice with experience in complex and high-valu…" at bounding box center [517, 219] width 644 height 76
click at [244, 268] on span "Read More" at bounding box center [523, 276] width 634 height 17
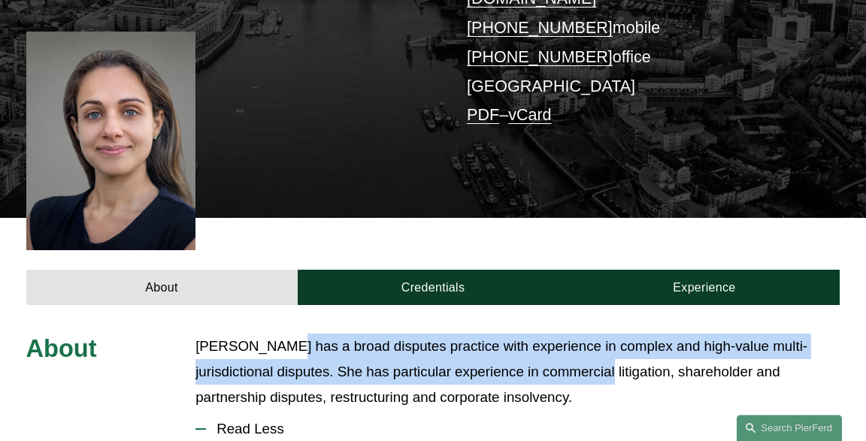
scroll to position [159, 0]
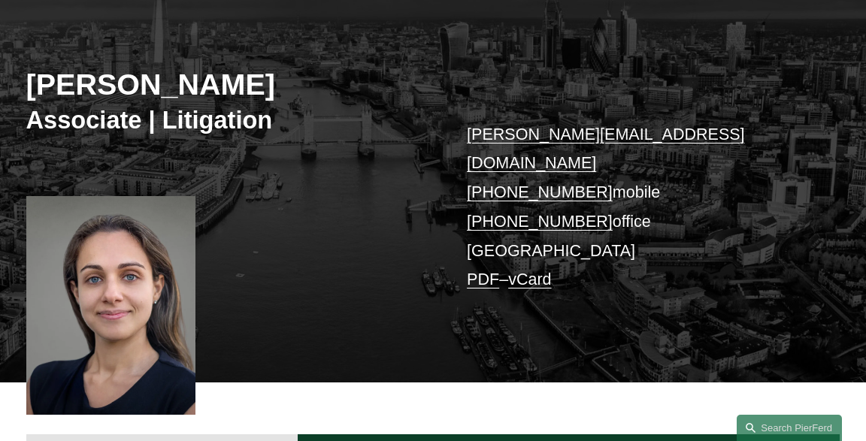
drag, startPoint x: 95, startPoint y: 83, endPoint x: 301, endPoint y: 92, distance: 206.3
click at [301, 92] on div "Annalisa Peccarino Associate | Litigation annalisa.peccarino@pierferd.com +44 7…" at bounding box center [433, 189] width 866 height 386
copy h2 "Annalisa Peccarino"
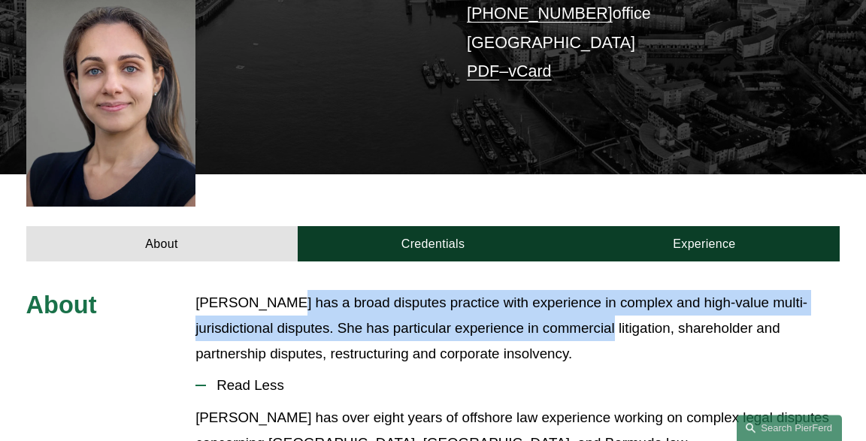
scroll to position [397, 0]
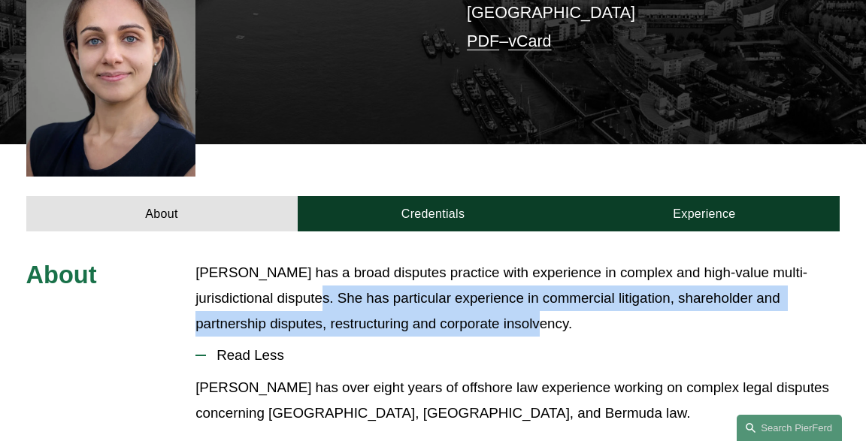
drag, startPoint x: 274, startPoint y: 266, endPoint x: 612, endPoint y: 293, distance: 339.4
click at [612, 293] on p "Annalisa has a broad disputes practice with experience in complex and high-valu…" at bounding box center [517, 298] width 644 height 76
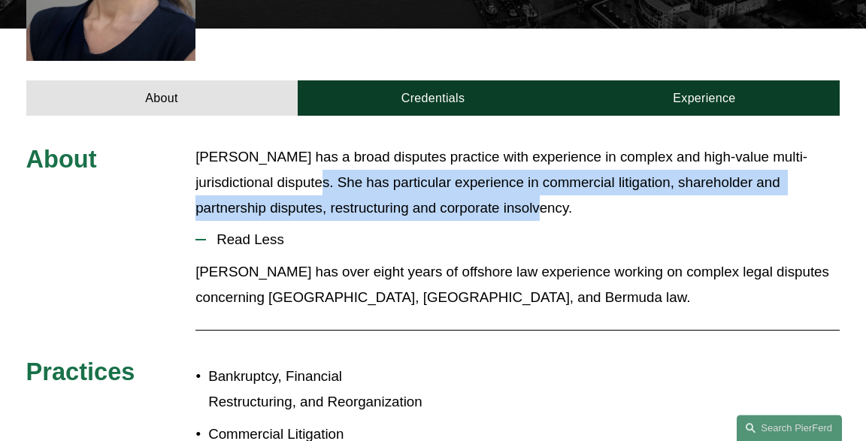
scroll to position [556, 0]
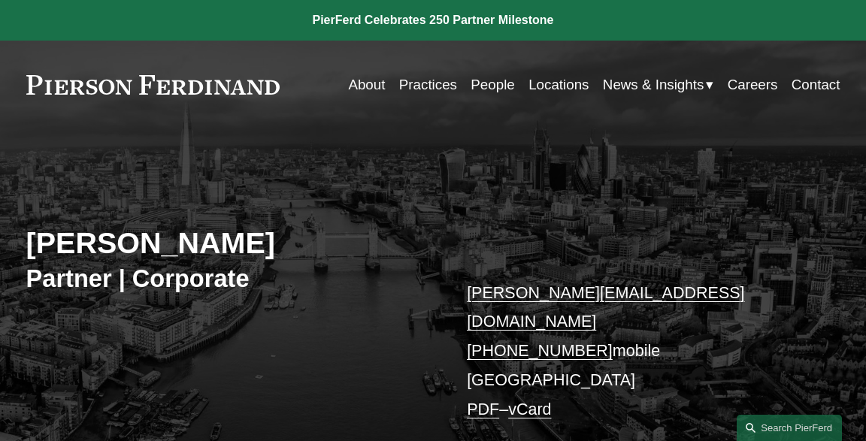
drag, startPoint x: 216, startPoint y: 249, endPoint x: 314, endPoint y: 249, distance: 97.7
click at [314, 249] on h2 "[PERSON_NAME]" at bounding box center [229, 244] width 407 height 36
copy h2 "Rebus"
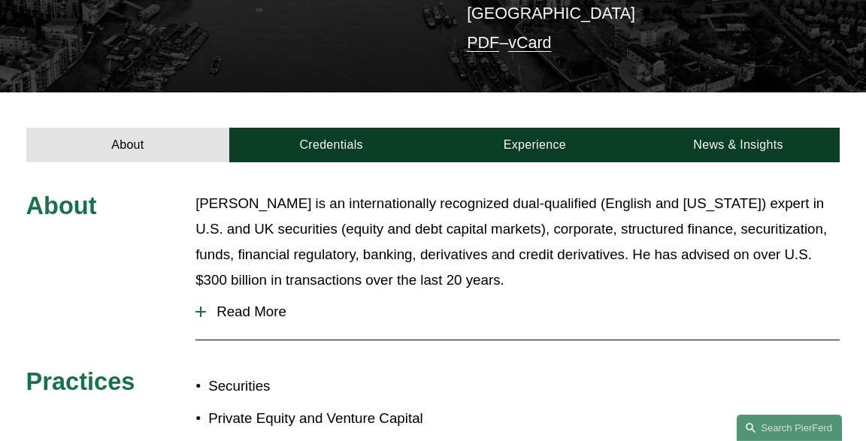
scroll to position [397, 0]
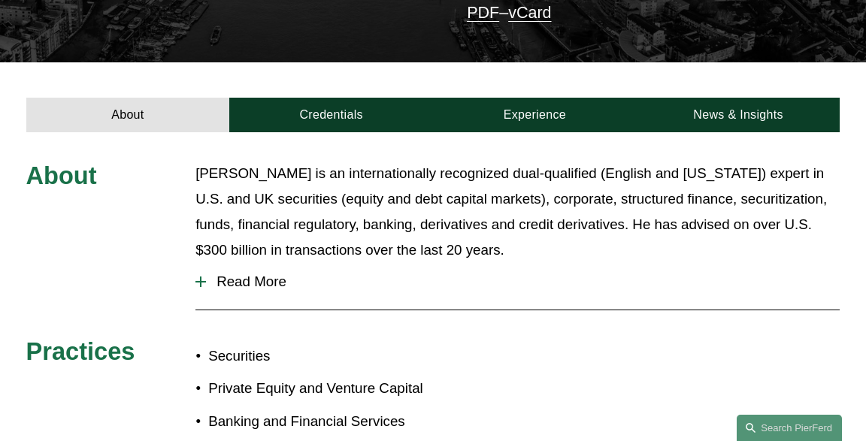
click at [341, 376] on p "Private Equity and Venture Capital" at bounding box center [320, 389] width 225 height 26
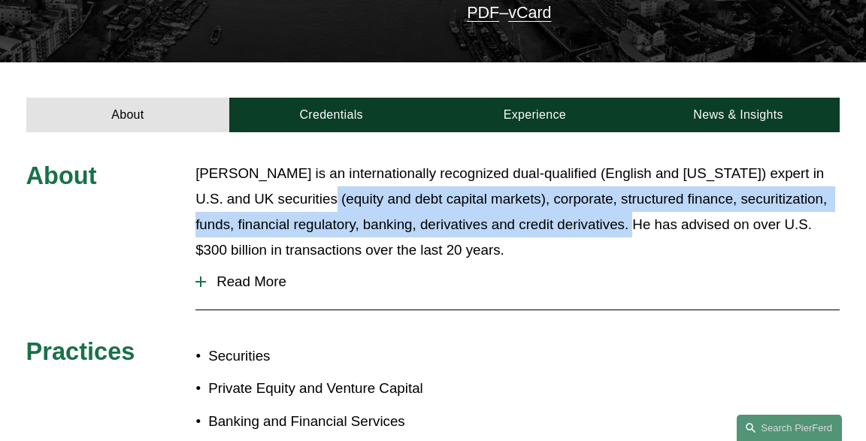
drag, startPoint x: 297, startPoint y: 159, endPoint x: 614, endPoint y: 205, distance: 320.7
click at [614, 205] on p "[PERSON_NAME] is an internationally recognized dual-qualified (English and [US_…" at bounding box center [517, 212] width 644 height 102
click at [555, 262] on button "Read More" at bounding box center [517, 281] width 644 height 39
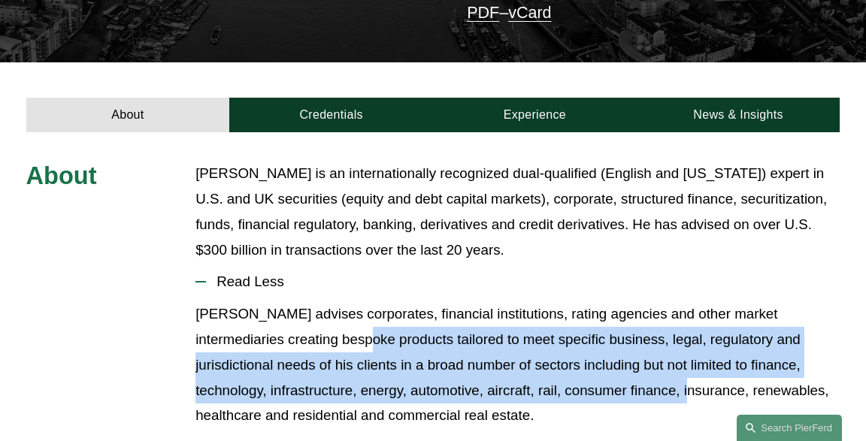
drag, startPoint x: 310, startPoint y: 322, endPoint x: 620, endPoint y: 368, distance: 313.2
click at [620, 368] on p "[PERSON_NAME] advises corporates, financial institutions, rating agencies and o…" at bounding box center [517, 365] width 644 height 127
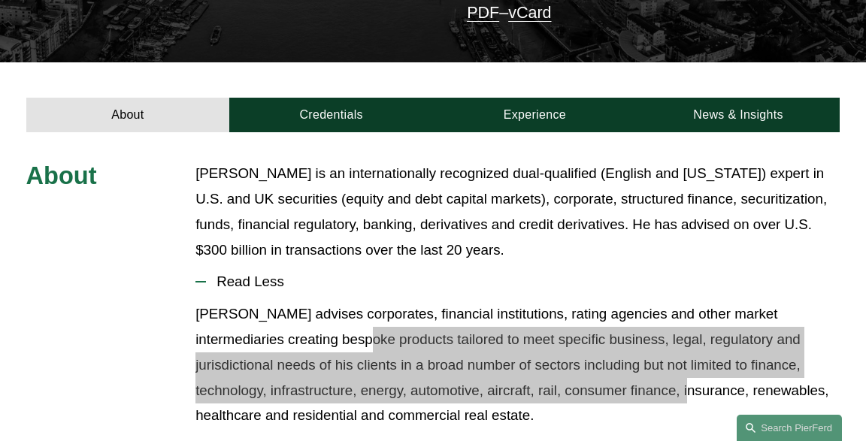
scroll to position [238, 0]
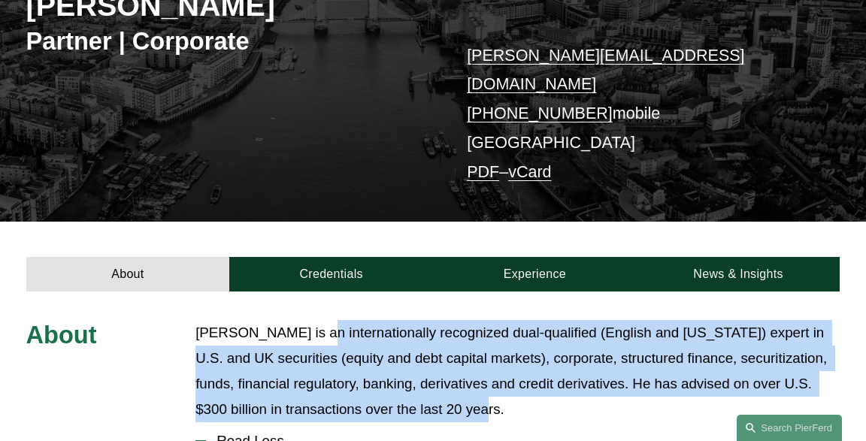
drag, startPoint x: 313, startPoint y: 303, endPoint x: 645, endPoint y: 428, distance: 355.0
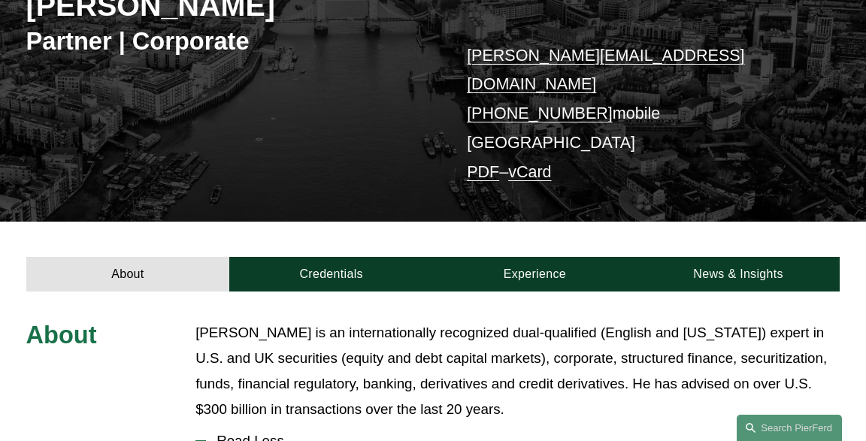
click at [453, 345] on p "[PERSON_NAME] is an internationally recognized dual-qualified (English and [US_…" at bounding box center [517, 371] width 644 height 102
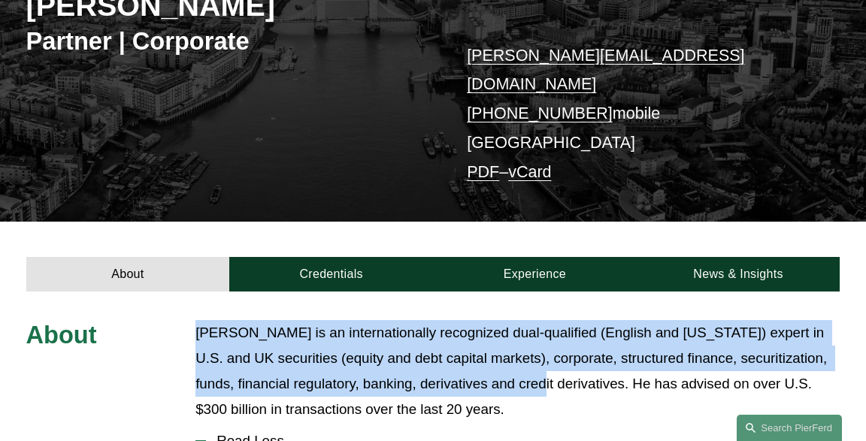
drag, startPoint x: 195, startPoint y: 302, endPoint x: 517, endPoint y: 344, distance: 323.9
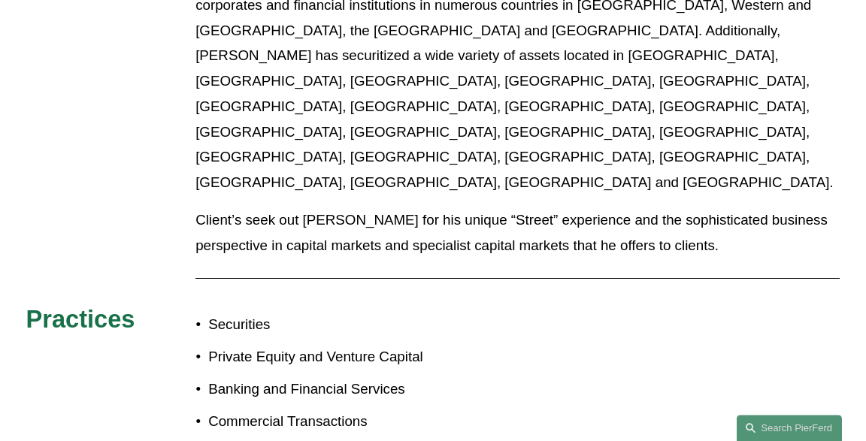
scroll to position [1191, 0]
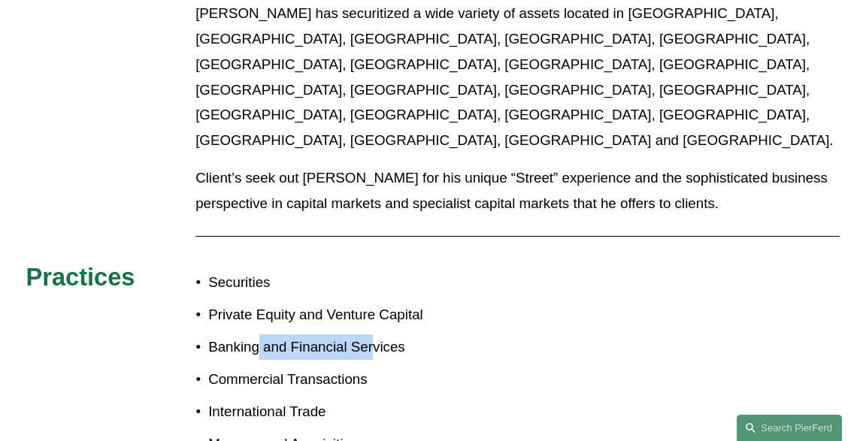
drag, startPoint x: 257, startPoint y: 185, endPoint x: 375, endPoint y: 193, distance: 118.3
click at [375, 335] on p "Banking and Financial Services" at bounding box center [320, 348] width 225 height 26
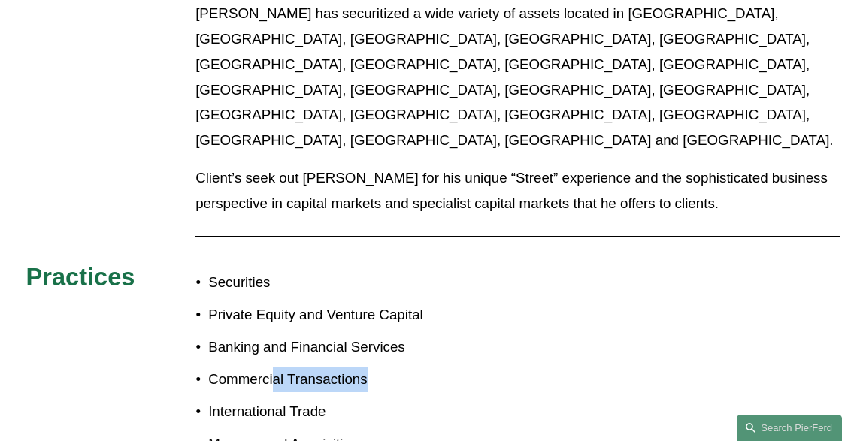
drag, startPoint x: 275, startPoint y: 224, endPoint x: 249, endPoint y: 262, distance: 45.9
click at [367, 367] on p "Commercial Transactions" at bounding box center [320, 380] width 225 height 26
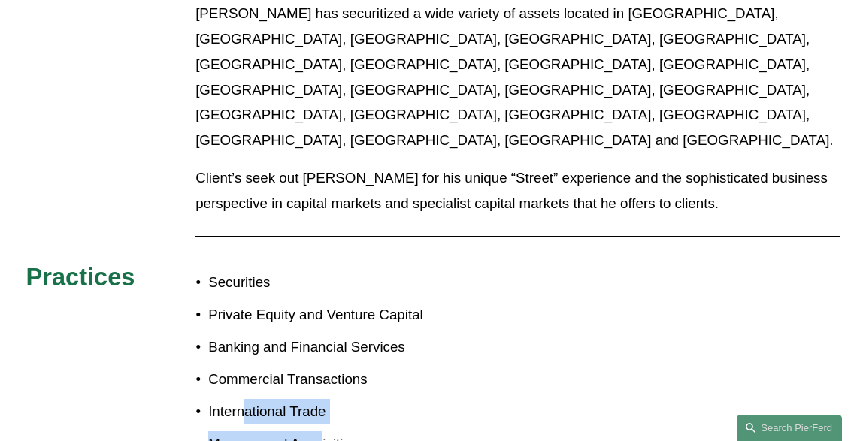
drag, startPoint x: 245, startPoint y: 265, endPoint x: 321, endPoint y: 274, distance: 76.5
click at [321, 274] on ul "Securities Private Equity and Venture Capital Banking and Financial Services Co…" at bounding box center [314, 393] width 238 height 246
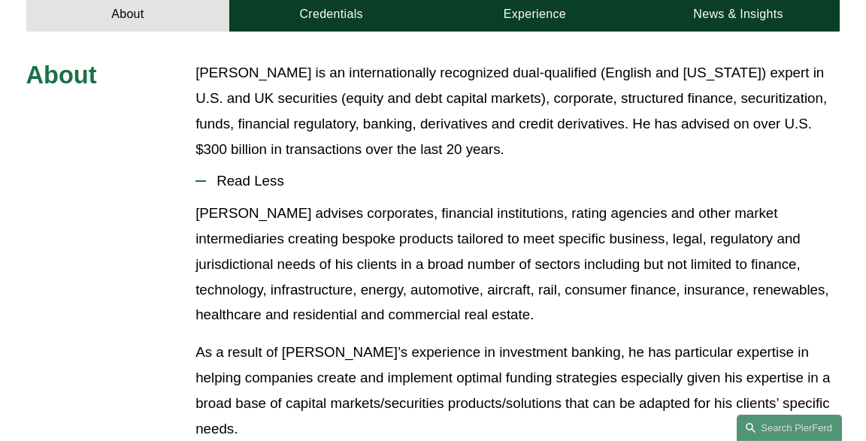
scroll to position [476, 0]
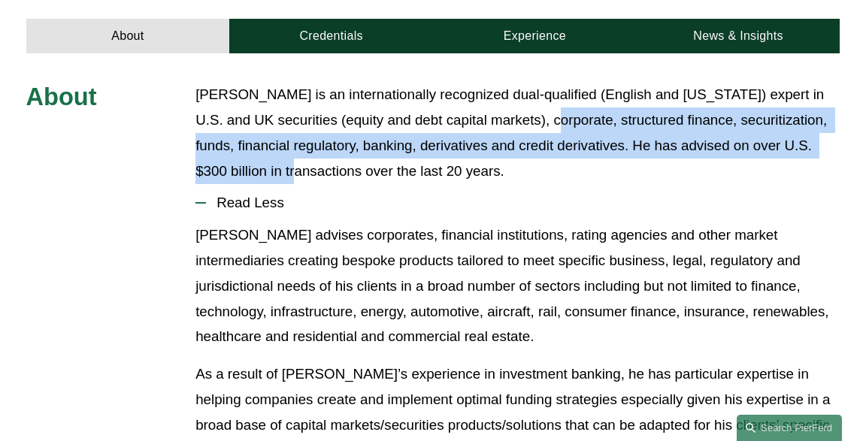
drag, startPoint x: 526, startPoint y: 88, endPoint x: 277, endPoint y: 175, distance: 263.7
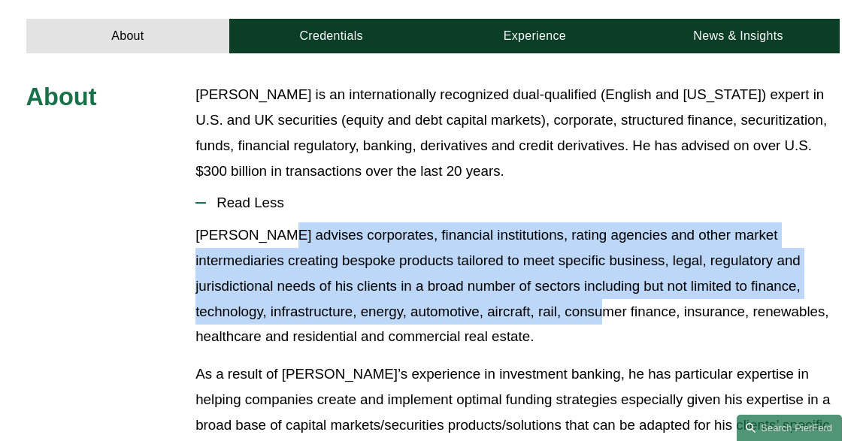
drag, startPoint x: 275, startPoint y: 208, endPoint x: 543, endPoint y: 281, distance: 277.4
click at [543, 281] on p "Paul-Michael advises corporates, financial institutions, rating agencies and ot…" at bounding box center [517, 286] width 644 height 127
click at [538, 281] on p "Paul-Michael advises corporates, financial institutions, rating agencies and ot…" at bounding box center [517, 286] width 644 height 127
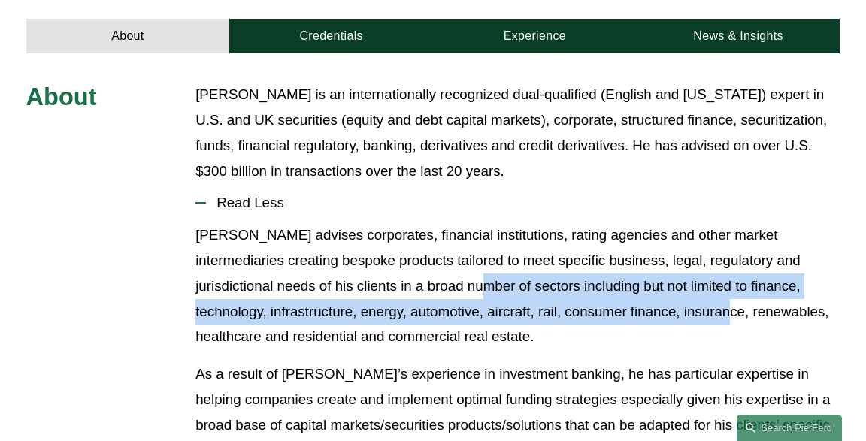
drag, startPoint x: 368, startPoint y: 260, endPoint x: 662, endPoint y: 293, distance: 295.9
click at [662, 293] on p "Paul-Michael advises corporates, financial institutions, rating agencies and ot…" at bounding box center [517, 286] width 644 height 127
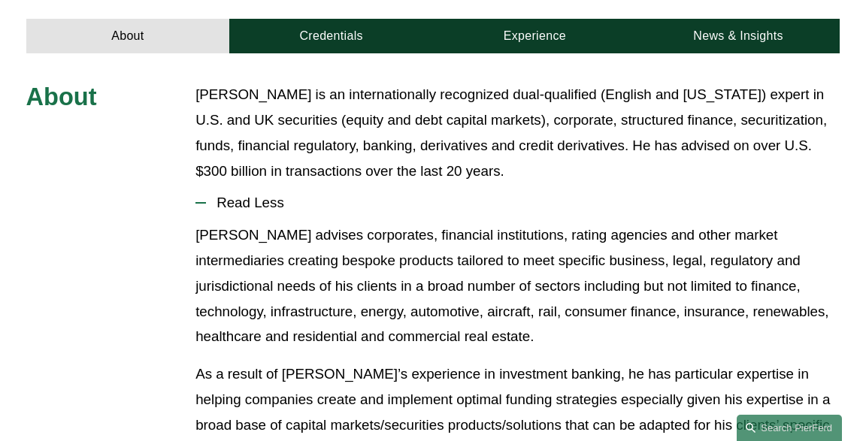
click at [599, 306] on p "Paul-Michael advises corporates, financial institutions, rating agencies and ot…" at bounding box center [517, 286] width 644 height 127
drag, startPoint x: 669, startPoint y: 280, endPoint x: 739, endPoint y: 290, distance: 70.7
click at [739, 290] on p "Paul-Michael advises corporates, financial institutions, rating agencies and ot…" at bounding box center [517, 286] width 644 height 127
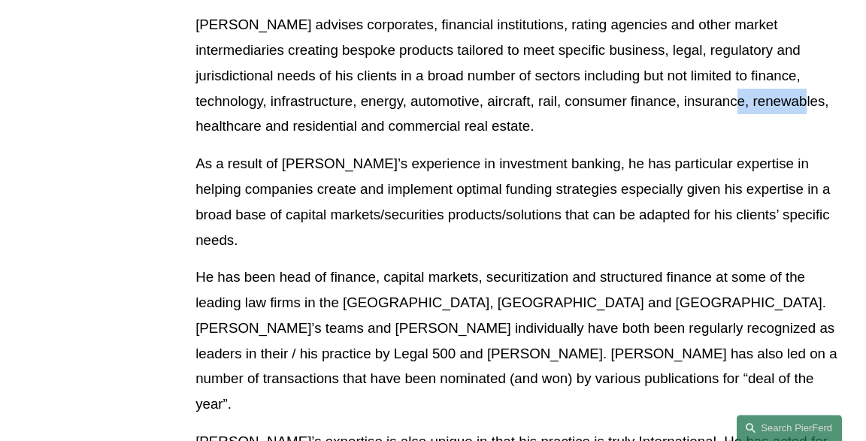
scroll to position [714, 0]
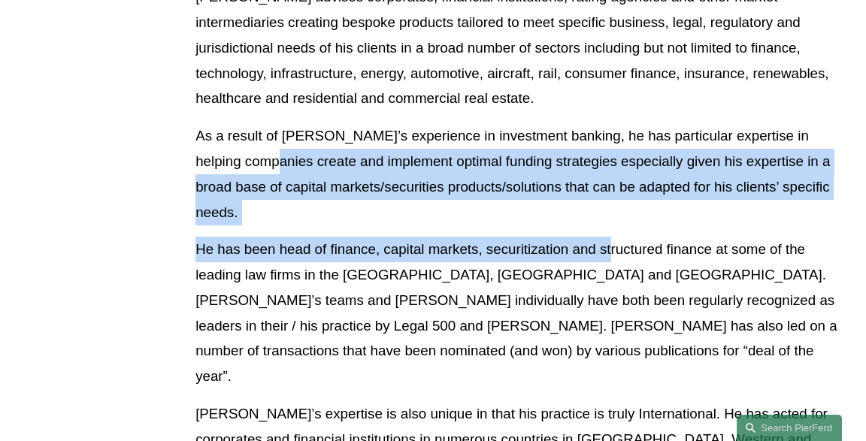
drag, startPoint x: 258, startPoint y: 131, endPoint x: 614, endPoint y: 177, distance: 358.7
click at [614, 177] on div "Paul-Michael advises corporates, financial institutions, rating agencies and ot…" at bounding box center [517, 344] width 644 height 720
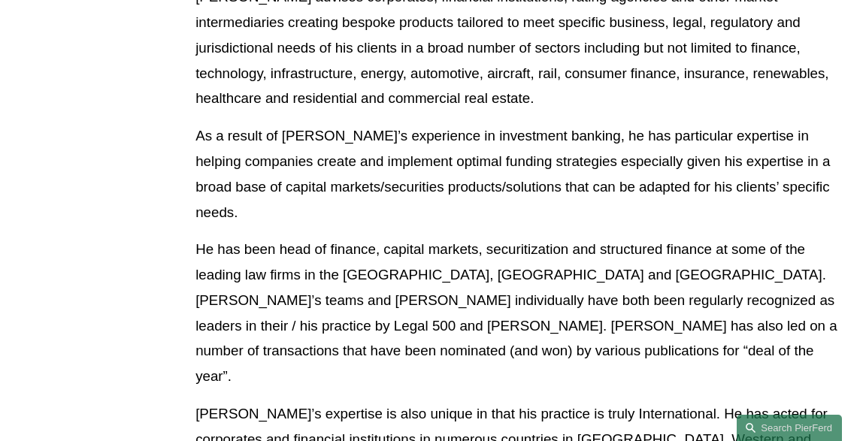
click at [400, 237] on p "He has been head of finance, capital markets, securitization and structured fin…" at bounding box center [517, 313] width 644 height 153
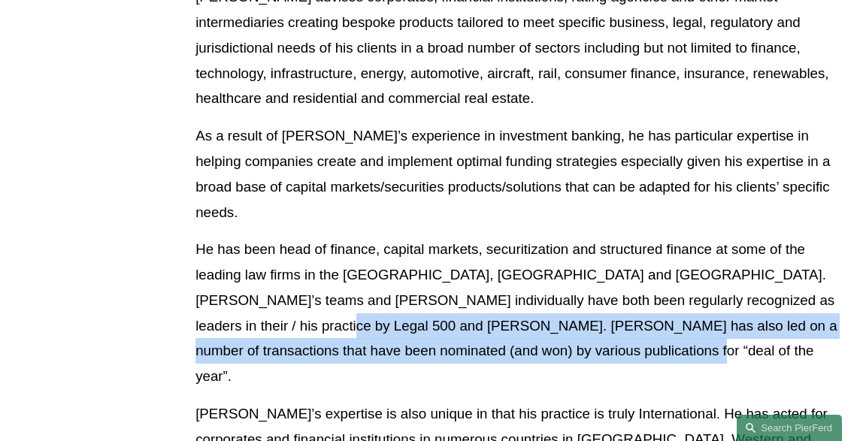
drag, startPoint x: 225, startPoint y: 260, endPoint x: 620, endPoint y: 290, distance: 396.7
click at [618, 290] on p "He has been head of finance, capital markets, securitization and structured fin…" at bounding box center [517, 313] width 644 height 153
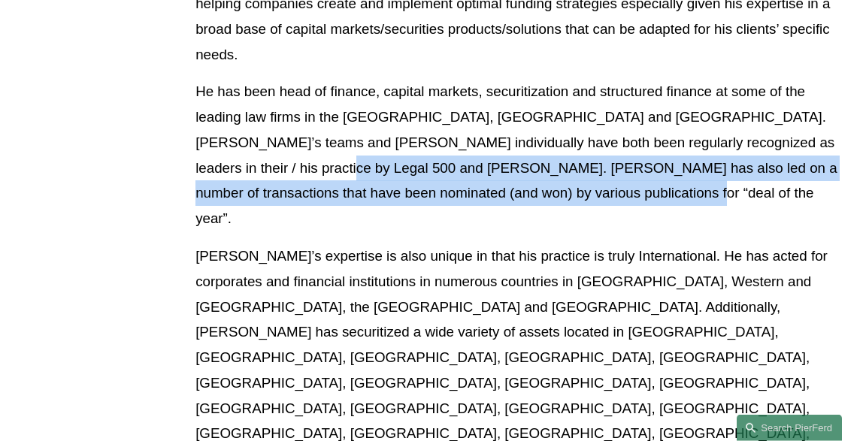
scroll to position [873, 0]
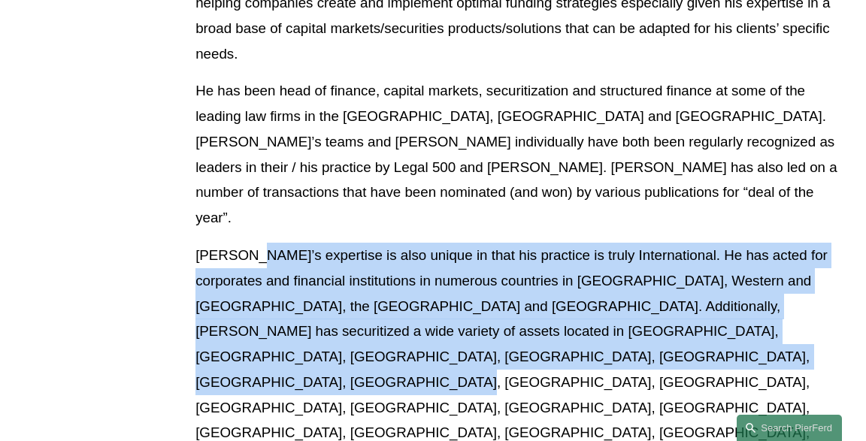
drag, startPoint x: 251, startPoint y: 183, endPoint x: 638, endPoint y: 277, distance: 397.8
click at [638, 277] on p "Paul-Michael’s expertise is also unique in that his practice is truly Internati…" at bounding box center [517, 357] width 644 height 229
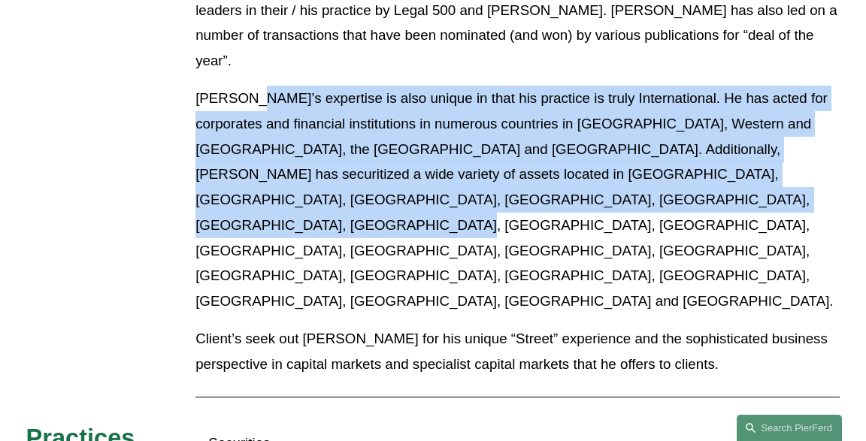
scroll to position [1032, 0]
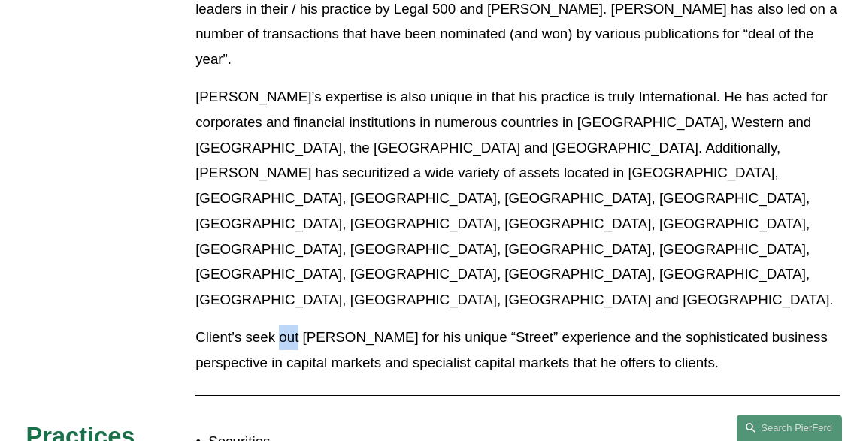
drag, startPoint x: 282, startPoint y: 183, endPoint x: 525, endPoint y: 179, distance: 242.9
click at [347, 325] on p "Client’s seek out Paul-Michael for his unique “Street” experience and the sophi…" at bounding box center [517, 350] width 644 height 51
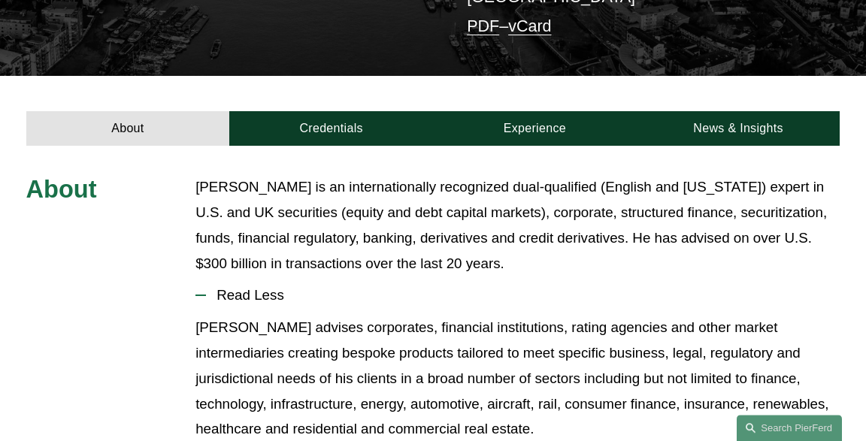
scroll to position [317, 0]
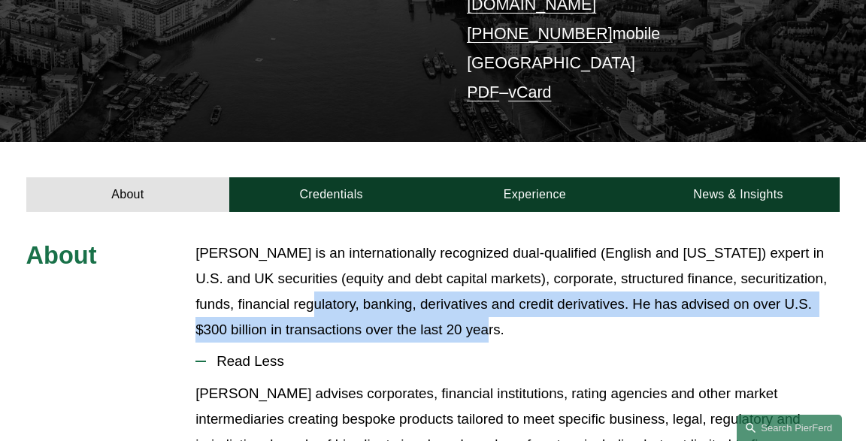
drag, startPoint x: 538, startPoint y: 308, endPoint x: 564, endPoint y: 313, distance: 26.7
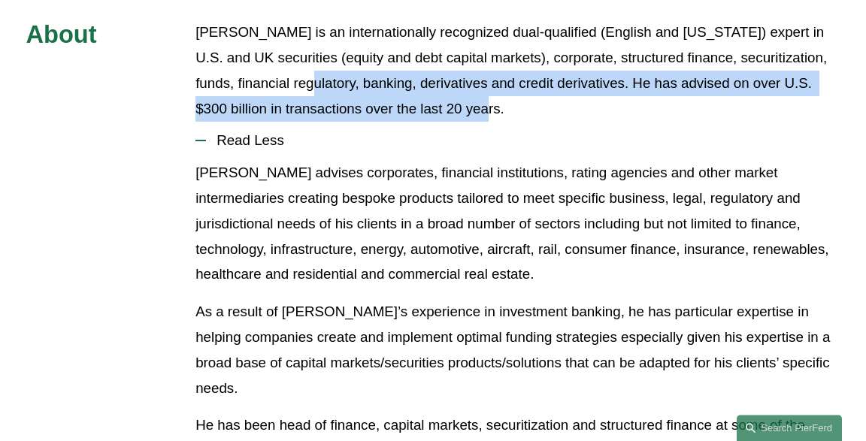
scroll to position [556, 0]
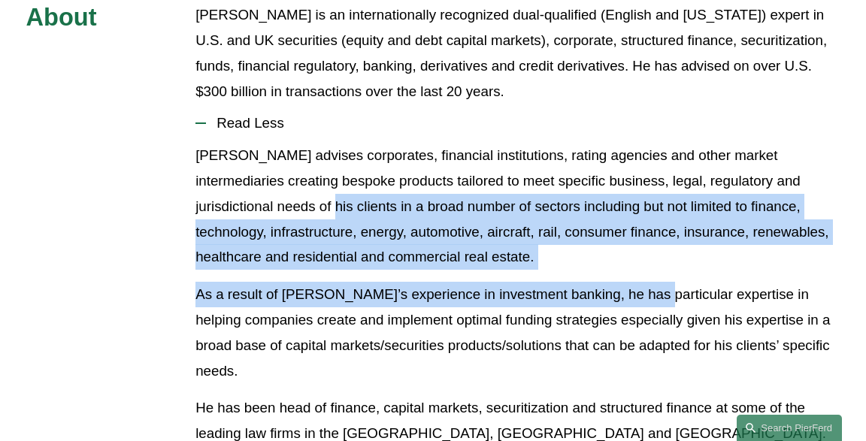
drag, startPoint x: 215, startPoint y: 185, endPoint x: 645, endPoint y: 250, distance: 435.0
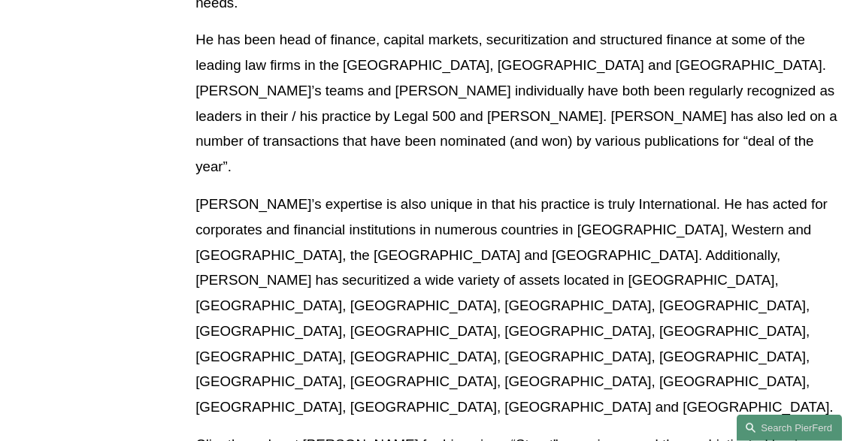
scroll to position [1032, 0]
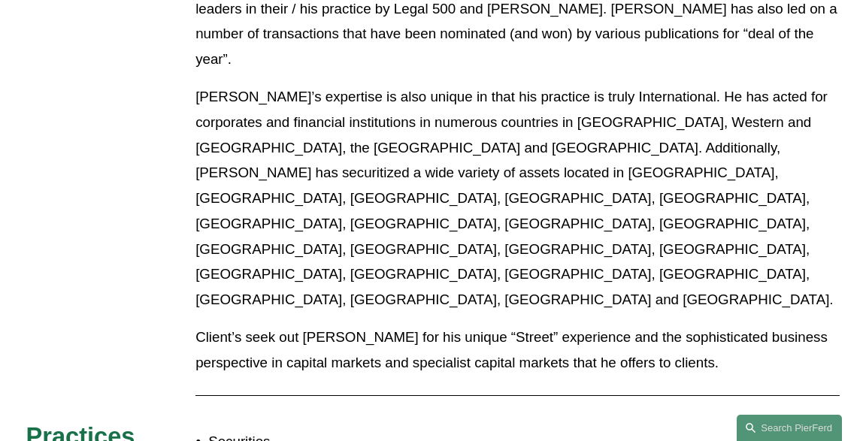
drag, startPoint x: 240, startPoint y: 320, endPoint x: 389, endPoint y: 339, distance: 150.1
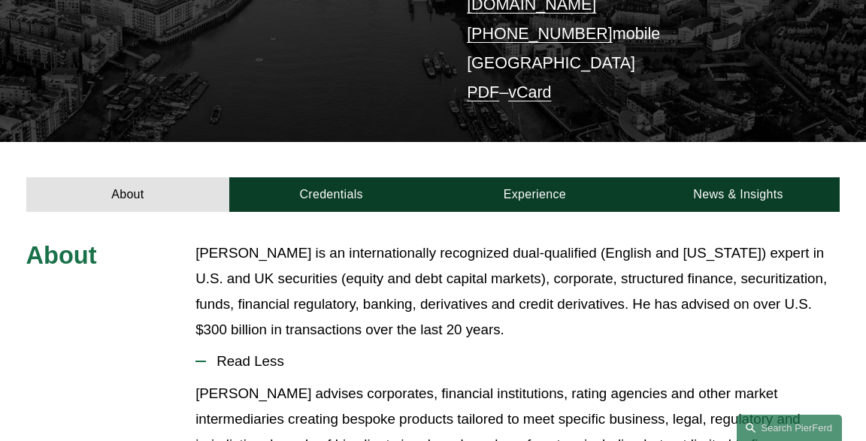
scroll to position [0, 0]
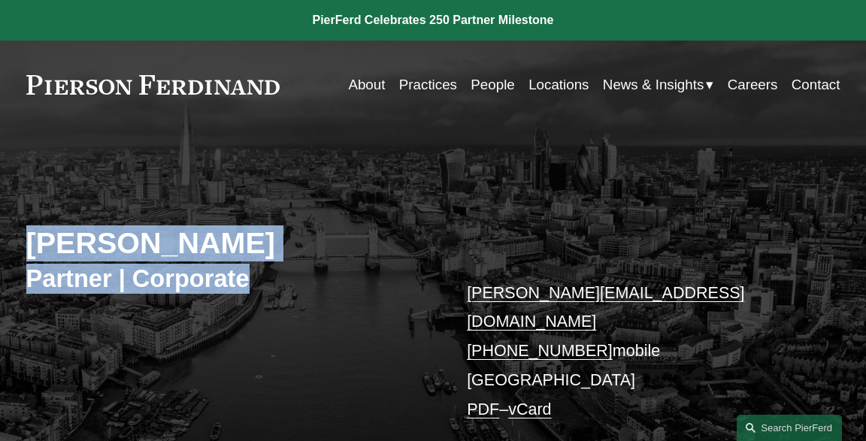
drag, startPoint x: 29, startPoint y: 247, endPoint x: 344, endPoint y: 264, distance: 316.2
click at [344, 264] on div "Paul-Michael Rebus Partner | Corporate paulmichael.rebus@pierferd.com +44 74 84…" at bounding box center [433, 307] width 866 height 305
click at [167, 243] on h2 "Paul-Michael Rebus" at bounding box center [229, 244] width 407 height 36
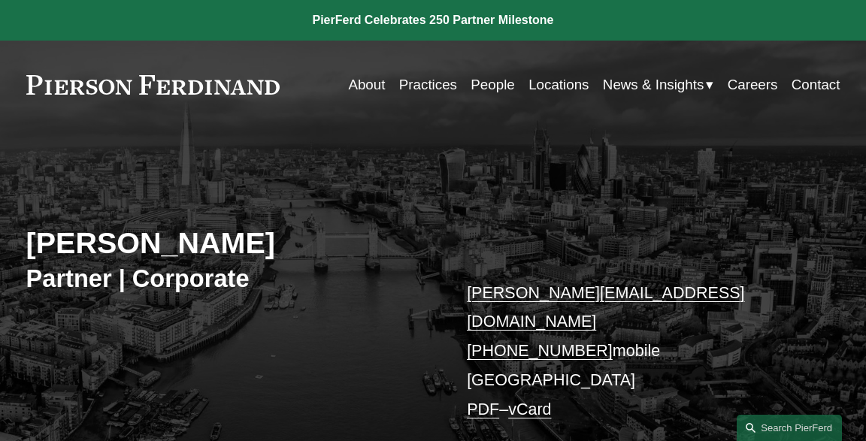
drag, startPoint x: 32, startPoint y: 241, endPoint x: 390, endPoint y: 260, distance: 358.4
click at [390, 260] on h2 "Paul-Michael Rebus" at bounding box center [229, 244] width 407 height 36
copy h2 "Paul-Michael Rebus"
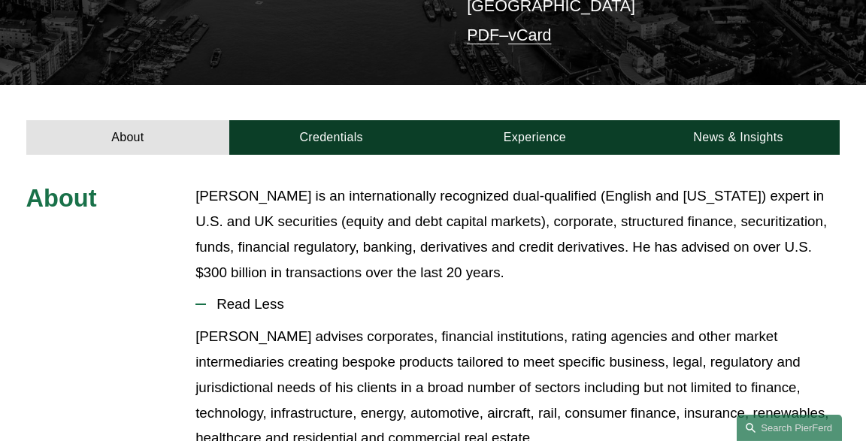
scroll to position [476, 0]
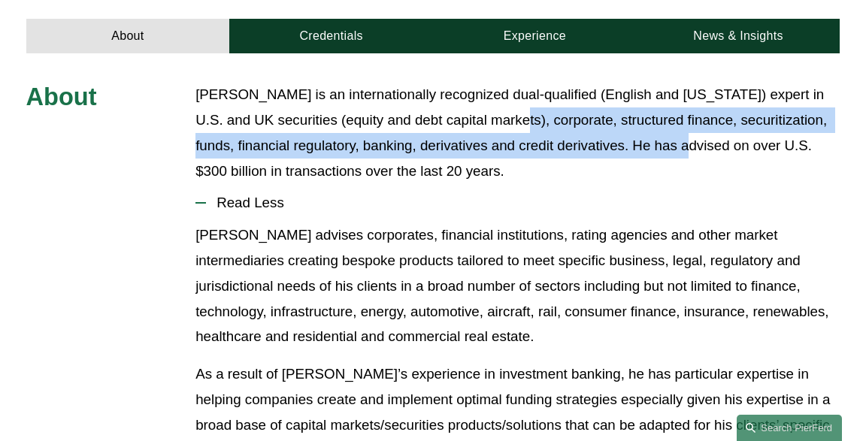
drag, startPoint x: 488, startPoint y: 92, endPoint x: 631, endPoint y: 123, distance: 146.0
click at [667, 116] on p "Paul-Michael is an internationally recognized dual-qualified (English and New Y…" at bounding box center [517, 133] width 644 height 102
drag, startPoint x: 516, startPoint y: 123, endPoint x: 525, endPoint y: 124, distance: 9.1
click at [525, 124] on p "Paul-Michael is an internationally recognized dual-qualified (English and New Y…" at bounding box center [517, 133] width 644 height 102
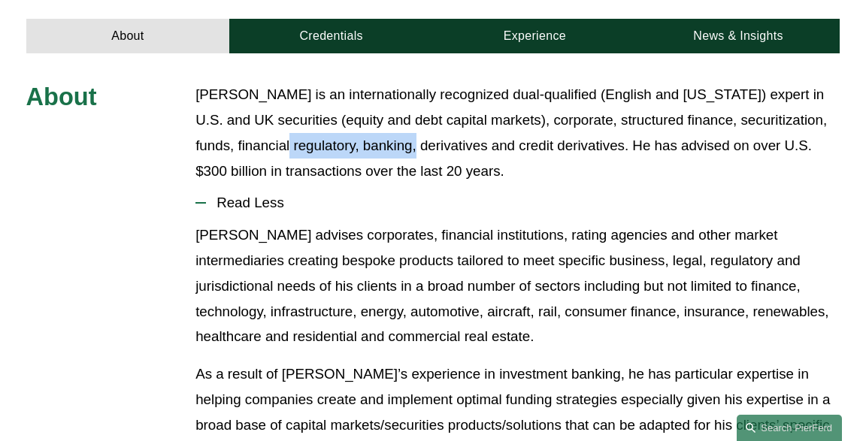
drag, startPoint x: 263, startPoint y: 127, endPoint x: 396, endPoint y: 128, distance: 132.3
click at [396, 128] on p "Paul-Michael is an internationally recognized dual-qualified (English and New Y…" at bounding box center [517, 133] width 644 height 102
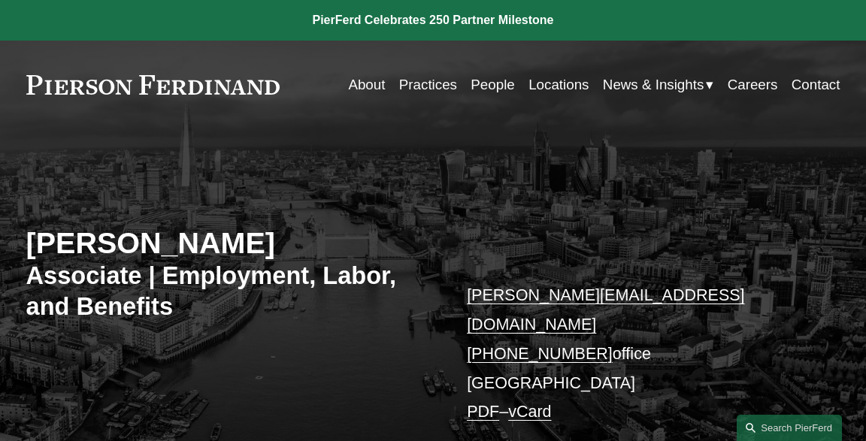
drag, startPoint x: 166, startPoint y: 246, endPoint x: 250, endPoint y: 242, distance: 84.3
click at [250, 242] on h2 "[PERSON_NAME]" at bounding box center [229, 244] width 407 height 36
copy h2 "Sarkar"
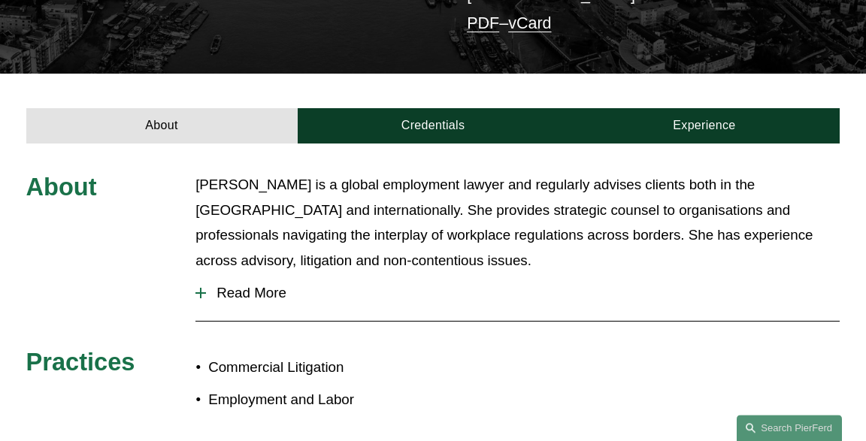
scroll to position [397, 0]
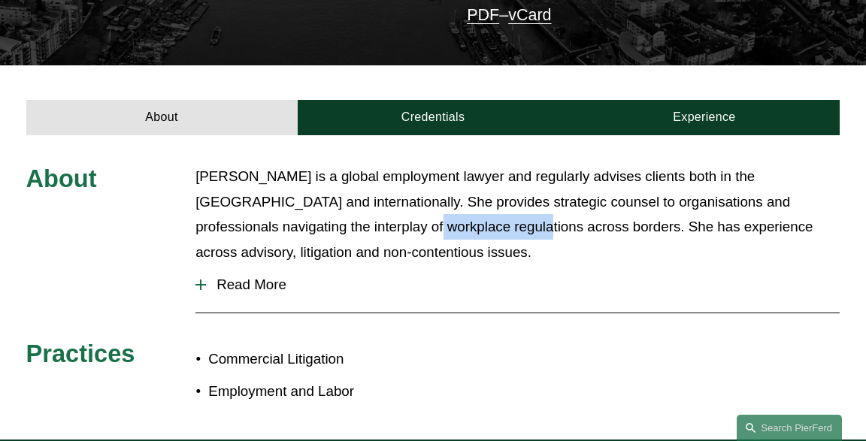
drag, startPoint x: 396, startPoint y: 192, endPoint x: 507, endPoint y: 209, distance: 112.5
click at [507, 209] on p "[PERSON_NAME] is a global employment lawyer and regularly advises clients both …" at bounding box center [517, 215] width 644 height 102
click at [232, 277] on span "Read More" at bounding box center [523, 285] width 634 height 17
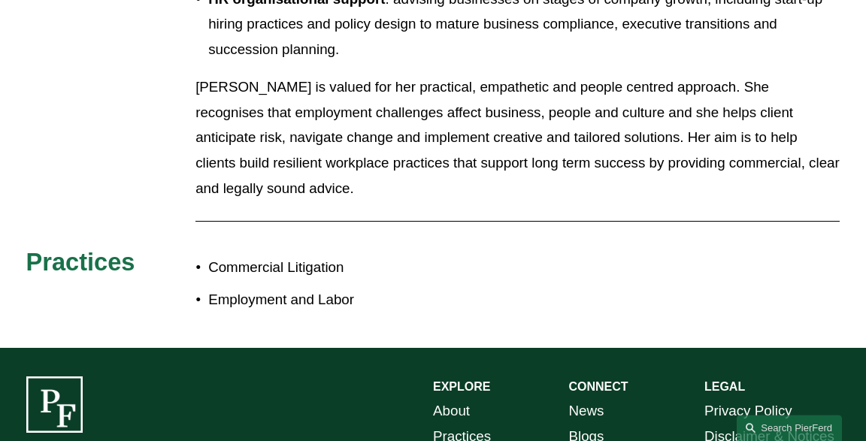
scroll to position [1429, 0]
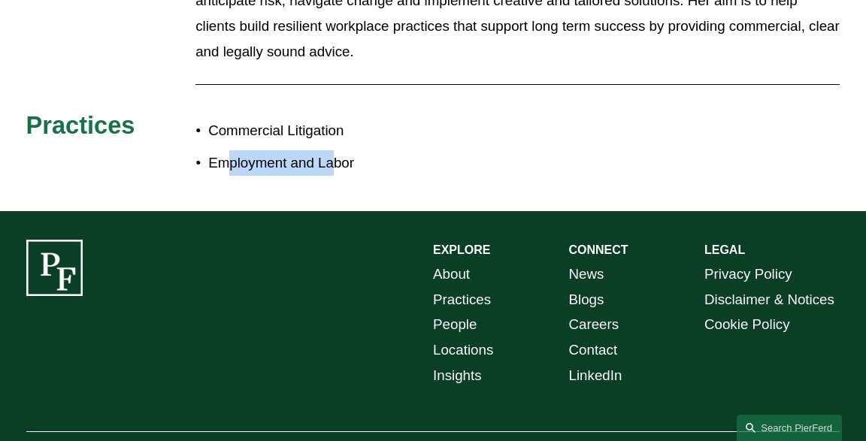
drag, startPoint x: 224, startPoint y: 126, endPoint x: 330, endPoint y: 126, distance: 106.0
click at [330, 150] on p "Employment and Labor" at bounding box center [320, 163] width 225 height 26
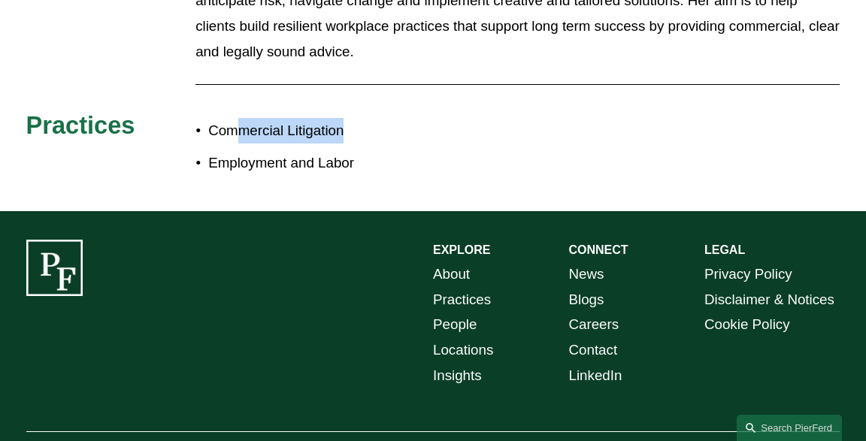
drag, startPoint x: 238, startPoint y: 102, endPoint x: 341, endPoint y: 102, distance: 103.8
click at [341, 118] on p "Commercial Litigation" at bounding box center [320, 131] width 225 height 26
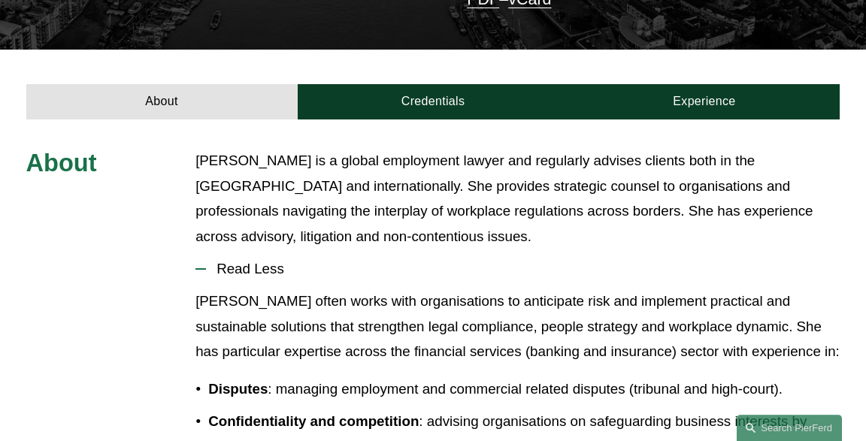
scroll to position [397, 0]
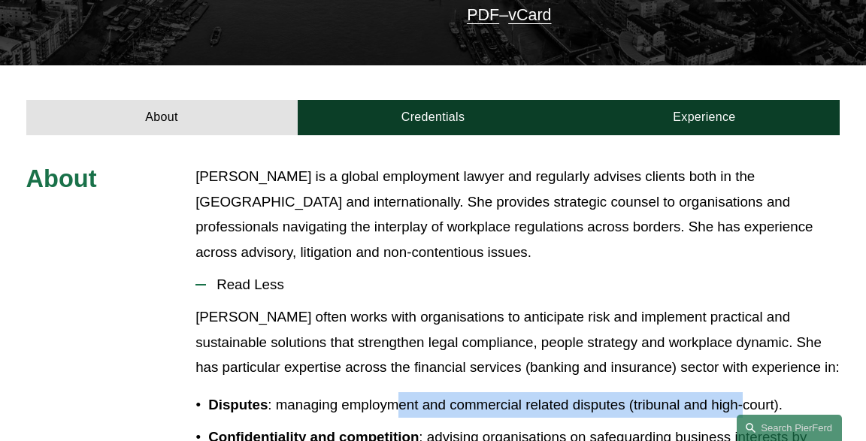
drag, startPoint x: 399, startPoint y: 359, endPoint x: 743, endPoint y: 375, distance: 344.7
click at [744, 393] on p "Disputes : managing employment and commercial related disputes (tribunal and hi…" at bounding box center [524, 406] width 632 height 26
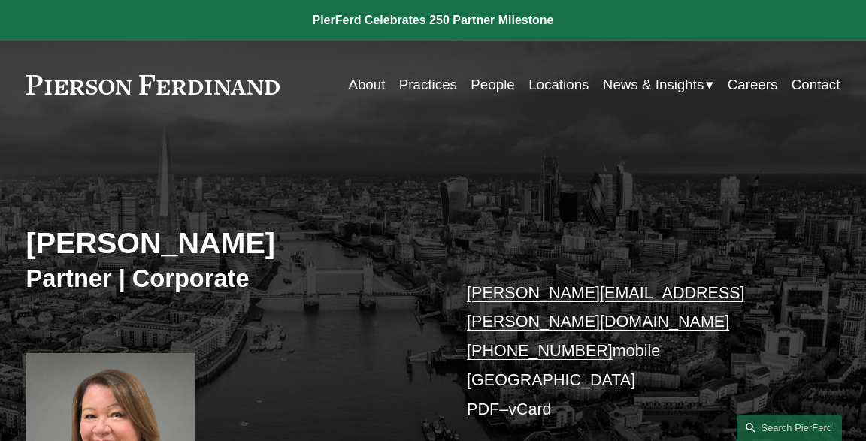
drag, startPoint x: 113, startPoint y: 243, endPoint x: 314, endPoint y: 244, distance: 201.5
click at [314, 244] on h2 "[PERSON_NAME]" at bounding box center [229, 244] width 407 height 36
copy h2 "Wilderspin"
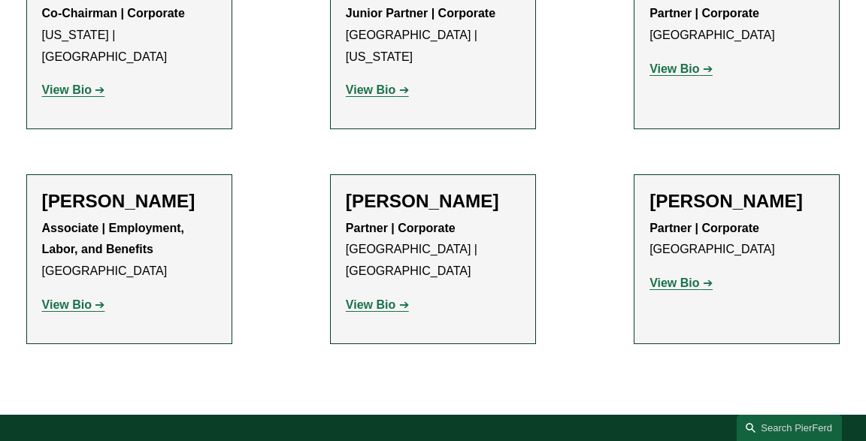
scroll to position [2035, 0]
